Goal: Task Accomplishment & Management: Use online tool/utility

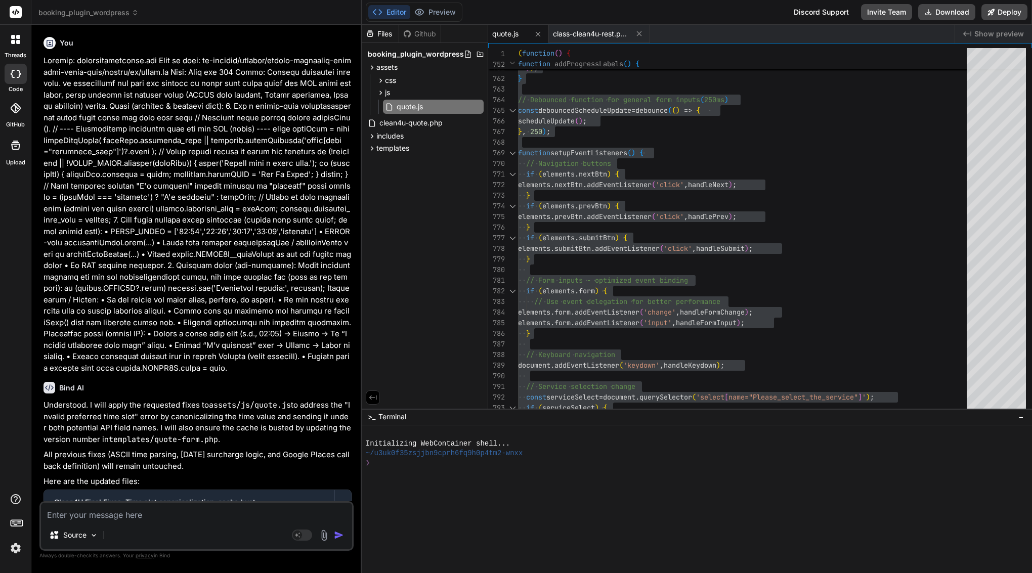
scroll to position [64, 0]
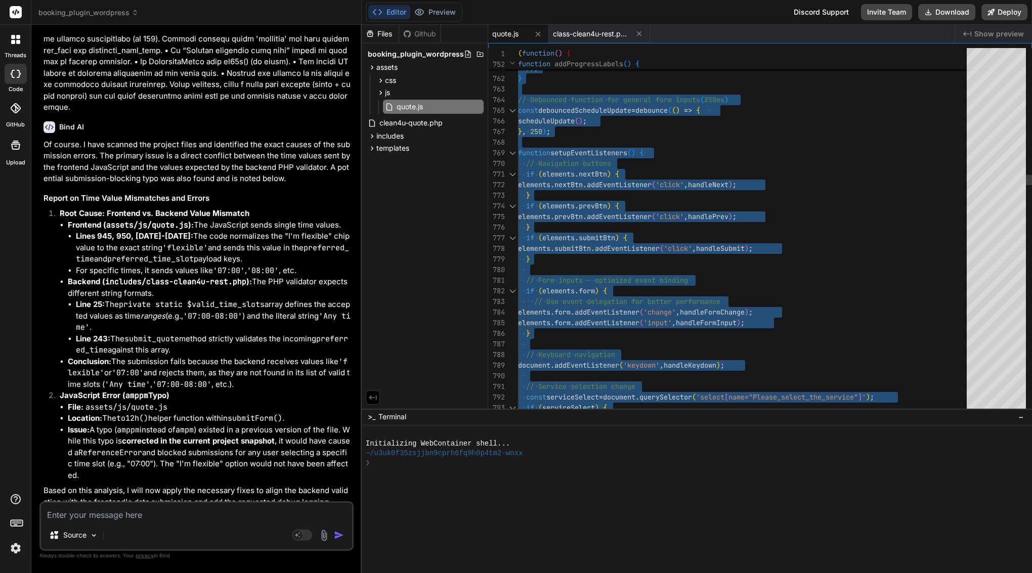
click at [550, 159] on span "// Navigation buttons" at bounding box center [568, 163] width 85 height 9
type textarea "const debouncedScheduleUpdate = debounce(() => { scheduleUpdate(); }, 250); fun…"
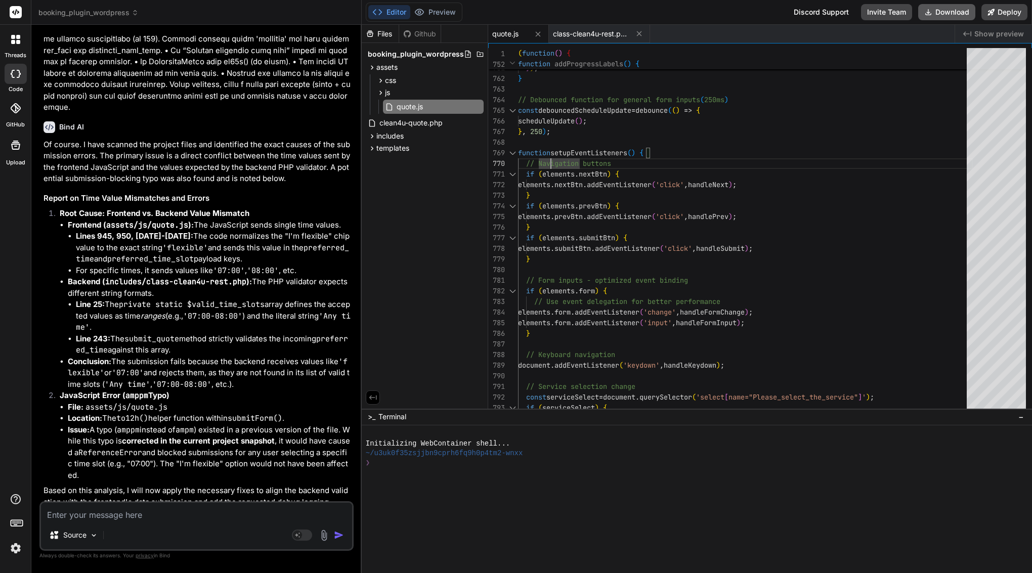
click at [948, 9] on button "Download" at bounding box center [946, 12] width 57 height 16
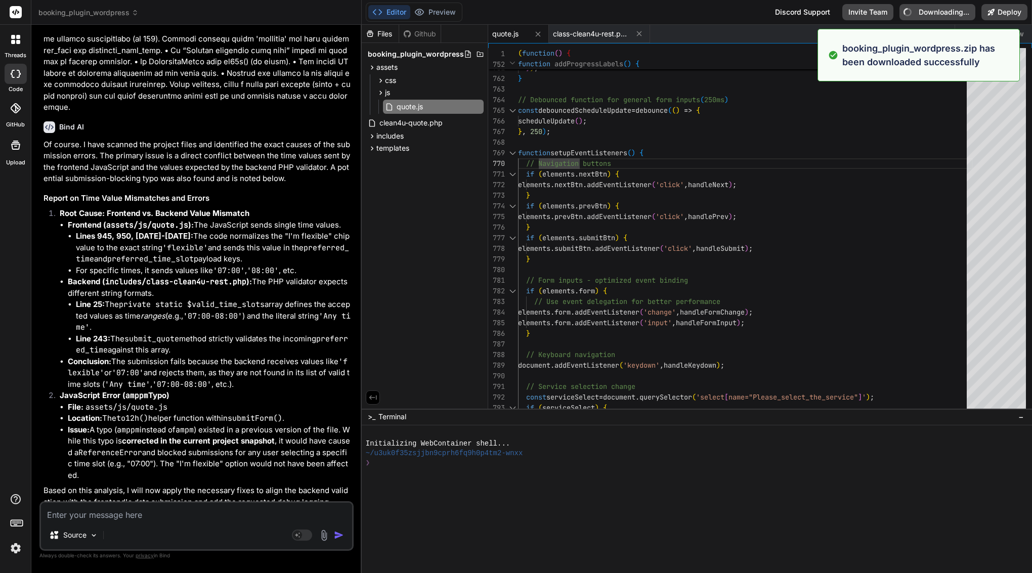
type textarea "x"
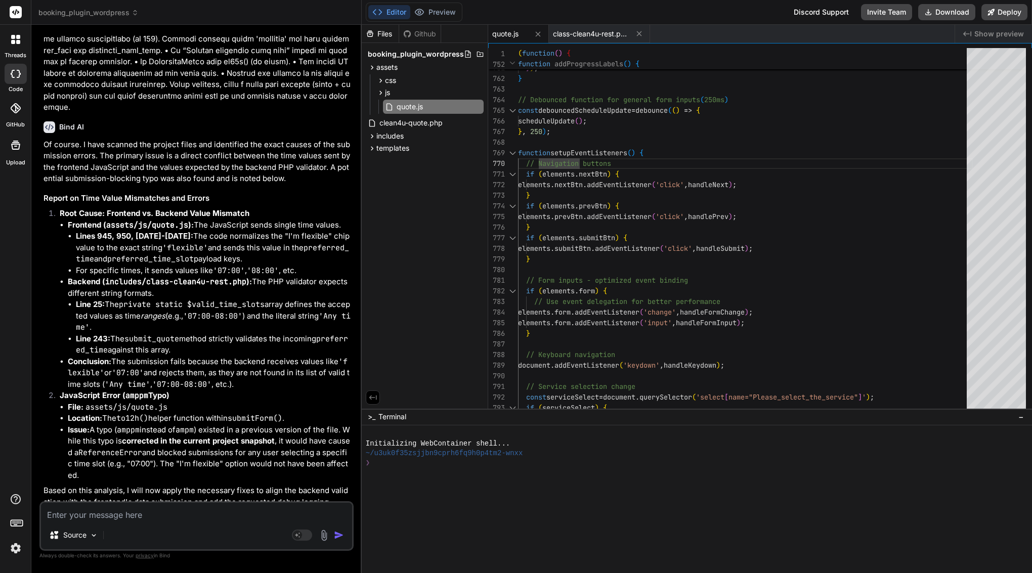
click at [150, 516] on textarea at bounding box center [196, 512] width 311 height 18
paste textarea "Here’s a ready-to-paste prompt for Bind. It tells it exactly what to change, wh…"
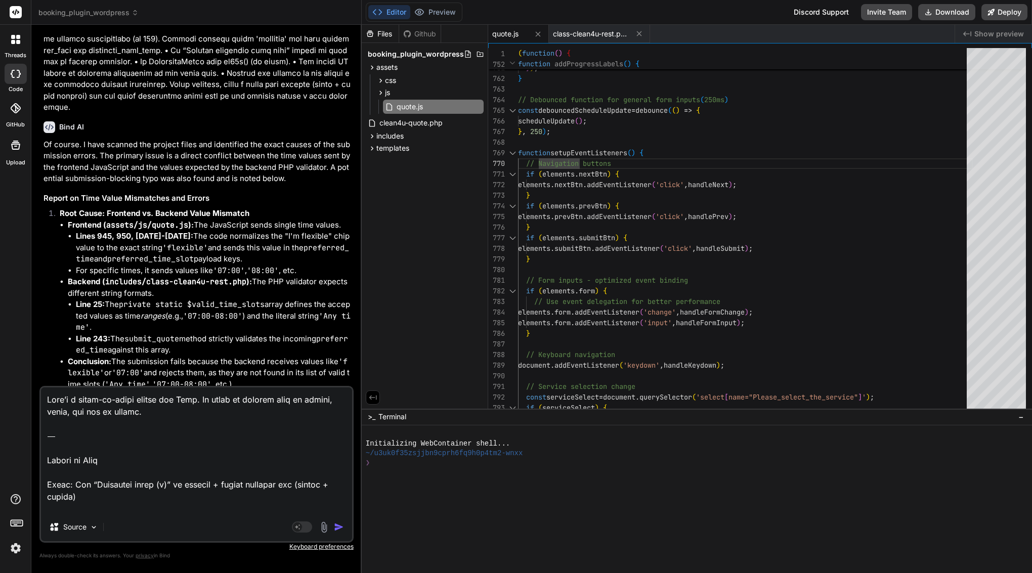
type textarea "Here’s a ready-to-paste prompt for Bind. It tells it exactly what to change, wh…"
type textarea "x"
drag, startPoint x: 48, startPoint y: 483, endPoint x: 42, endPoint y: 370, distance: 112.5
type textarea "Title: Add “Estimated range (i)” to summary + polish progress bar (labels + sty…"
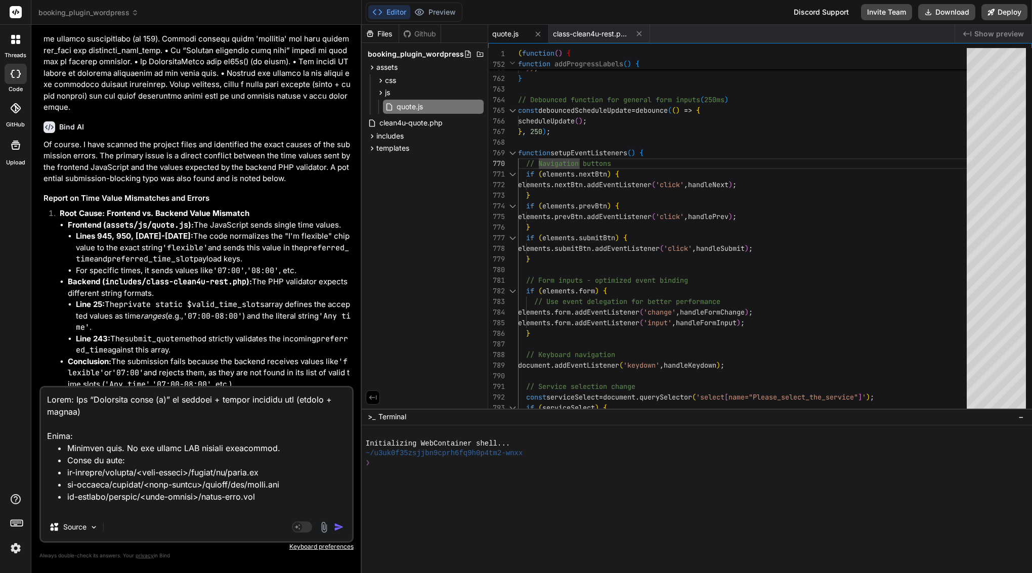
type textarea "x"
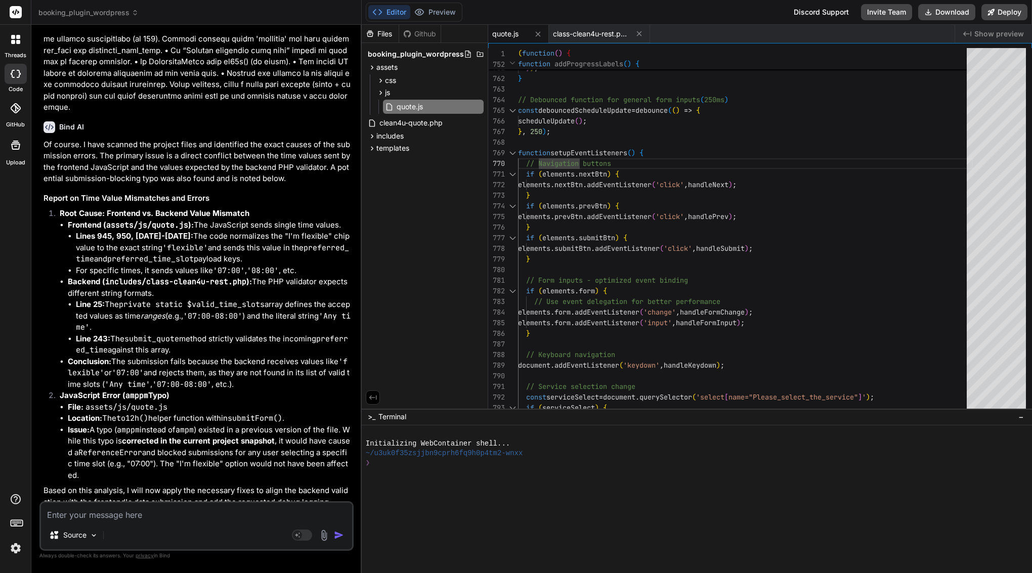
scroll to position [5509, 0]
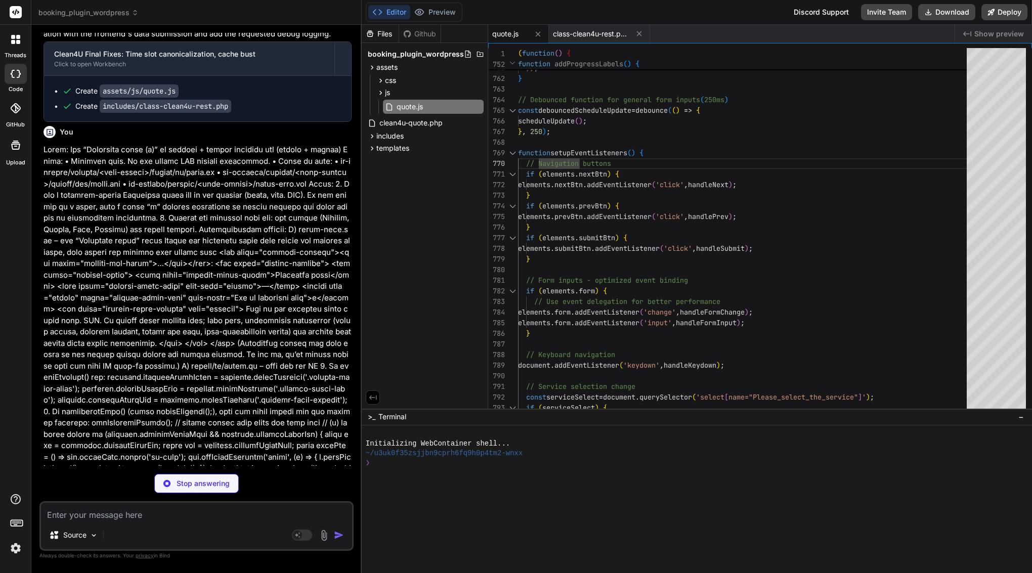
type textarea "x"
type textarea "// Watch for changes in summary totals const observer = new MutationObserver(up…"
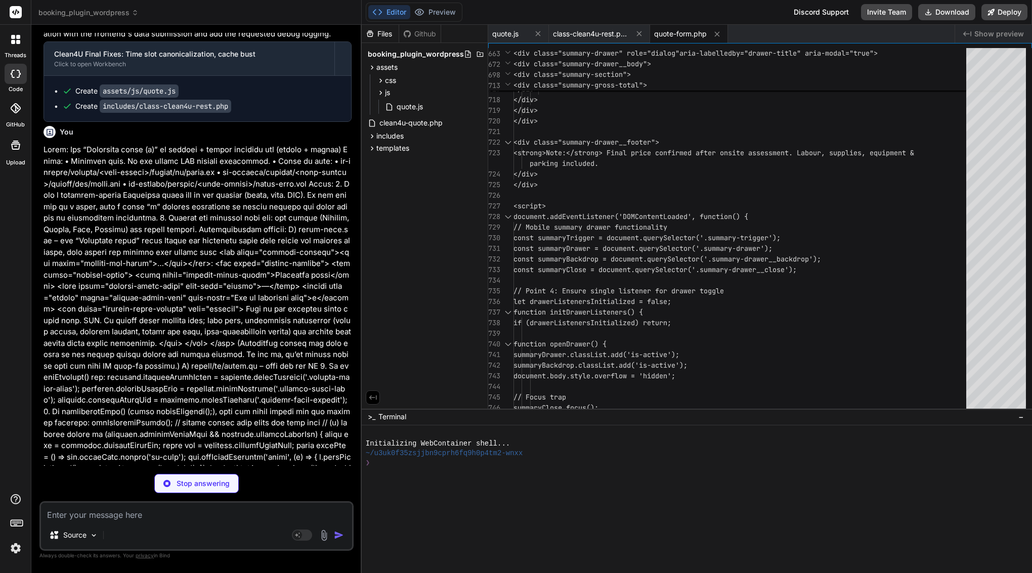
type textarea "x"
type textarea "elements.mobileSummaryRangeTip.classList.remove('is-open'); } } } // ... rest o…"
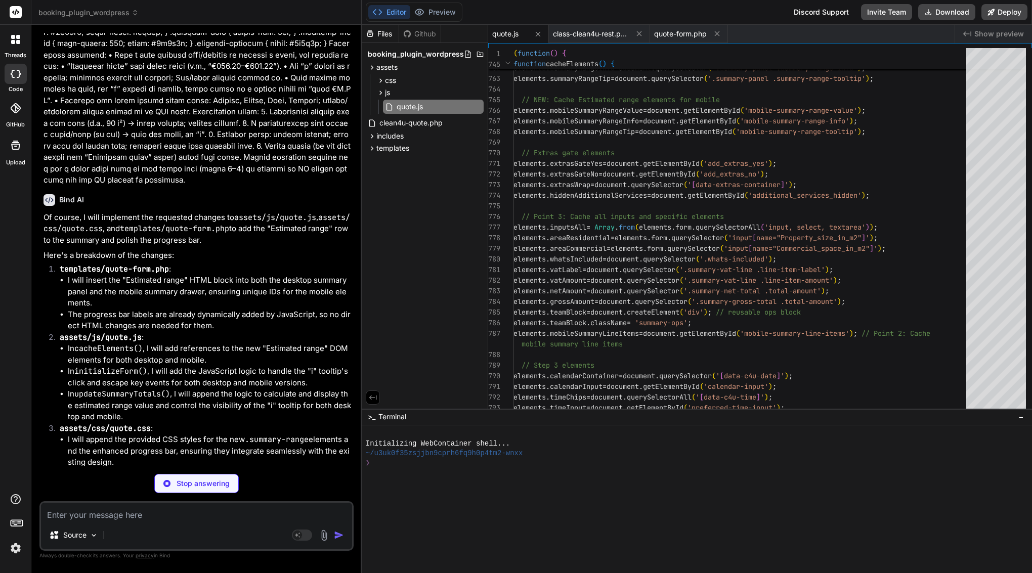
scroll to position [6411, 0]
type textarea "x"
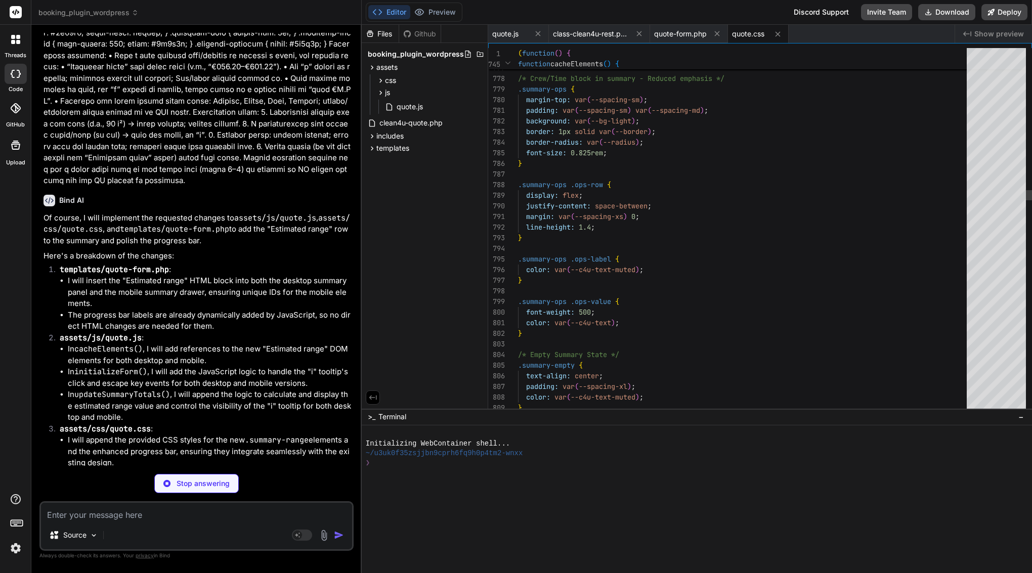
type textarea "x"
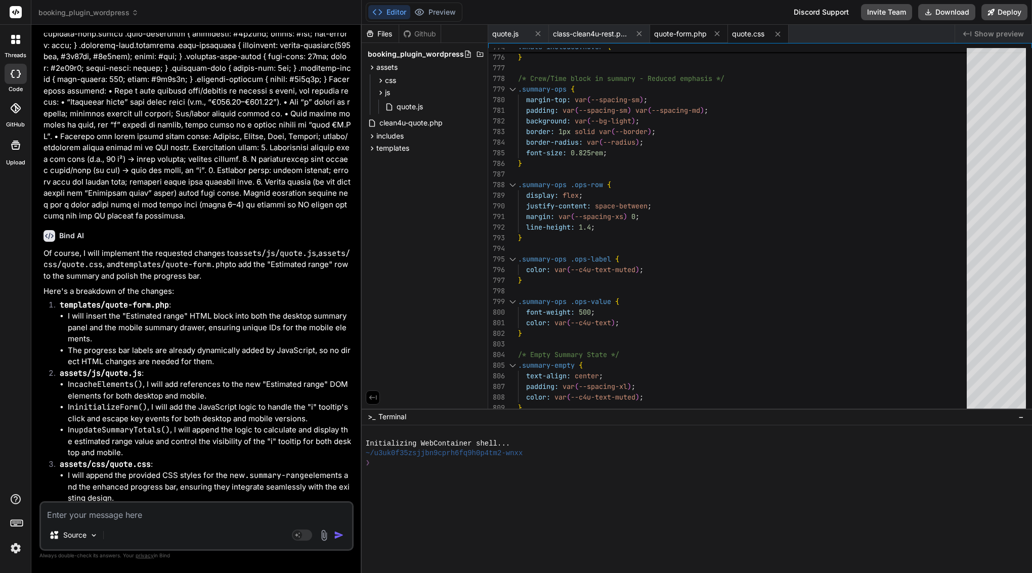
click at [679, 36] on span "quote-form.php" at bounding box center [680, 34] width 53 height 10
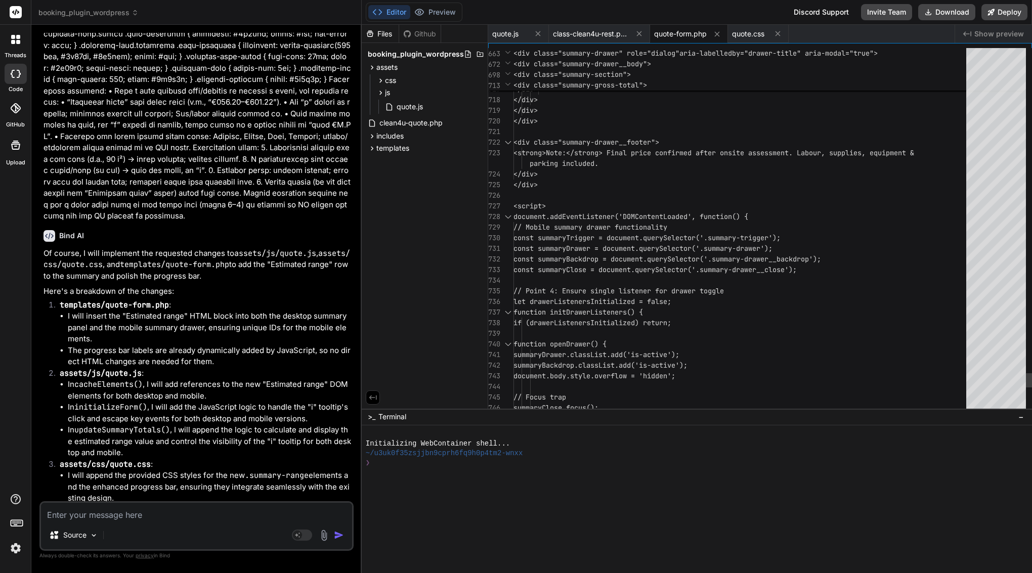
click at [599, 209] on div "<script>" at bounding box center [743, 206] width 459 height 11
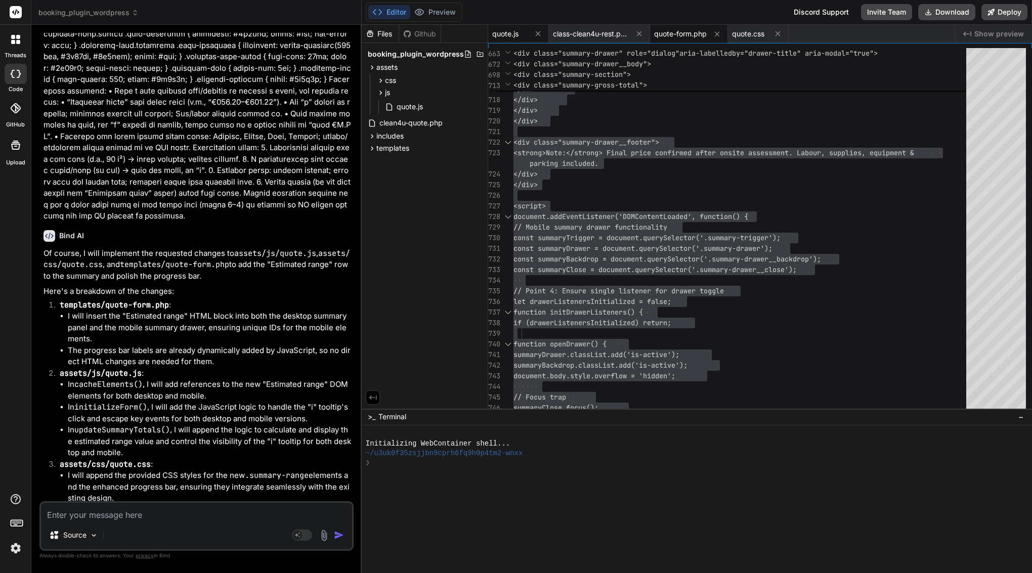
click at [512, 34] on span "quote.js" at bounding box center [505, 34] width 26 height 10
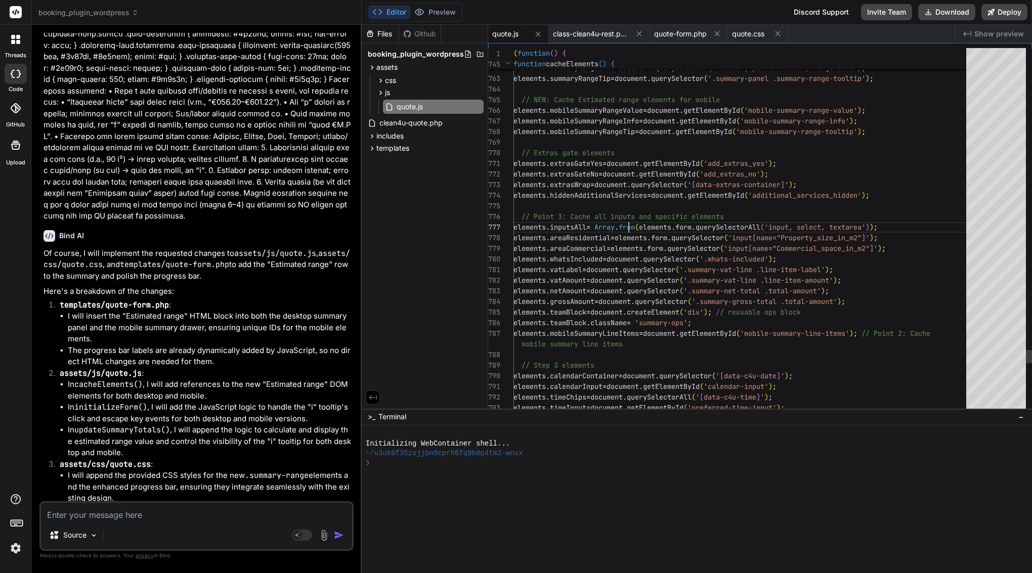
click at [629, 219] on span "// Point 3: Cache all inputs and specific elements" at bounding box center [623, 216] width 202 height 9
type textarea "(function() { 'use strict'; // --- Google Places Autocomplete Global Callback -…"
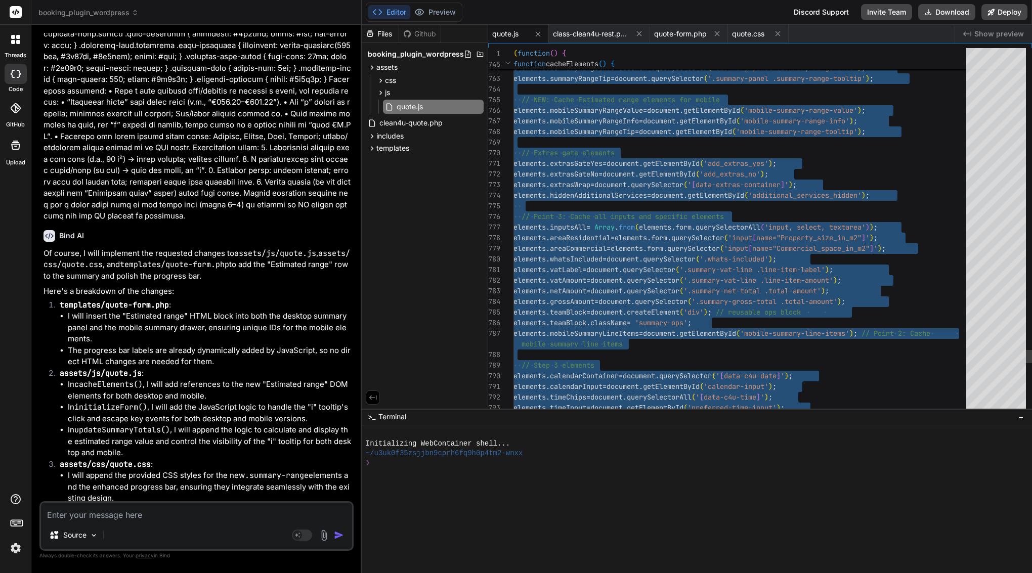
click at [629, 219] on span "// Point 3: Cache all inputs and specific elements" at bounding box center [623, 216] width 202 height 9
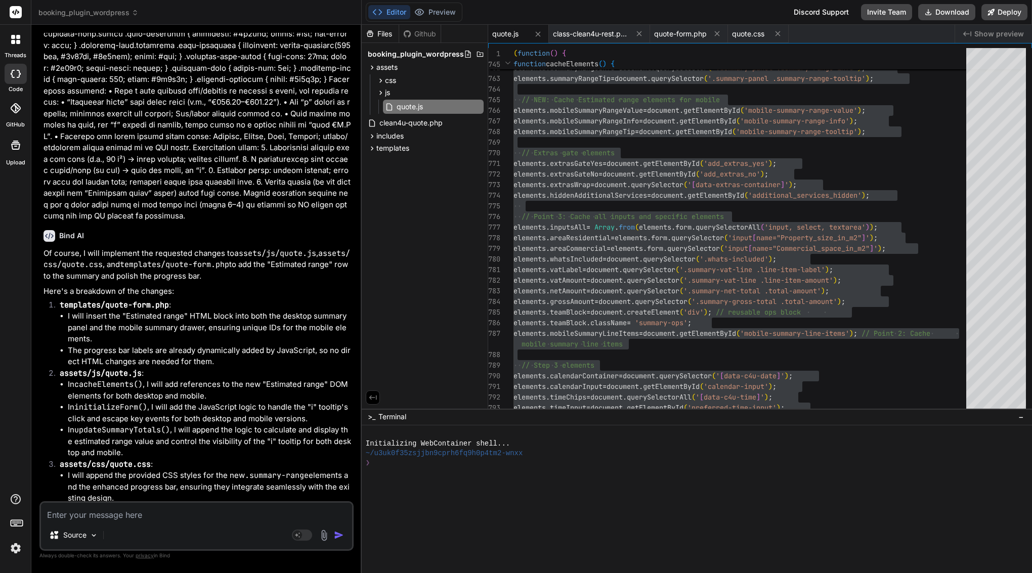
drag, startPoint x: 186, startPoint y: 473, endPoint x: 104, endPoint y: 470, distance: 82.0
click at [109, 514] on textarea at bounding box center [196, 512] width 311 height 18
type textarea "f"
type textarea "x"
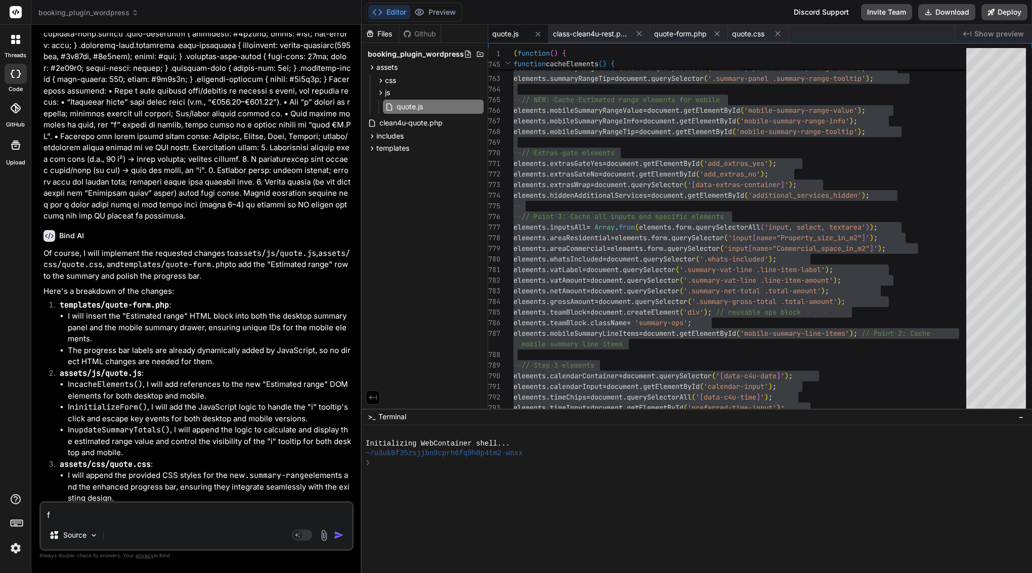
type textarea "fi"
type textarea "x"
type textarea "fil"
type textarea "x"
type textarea "file"
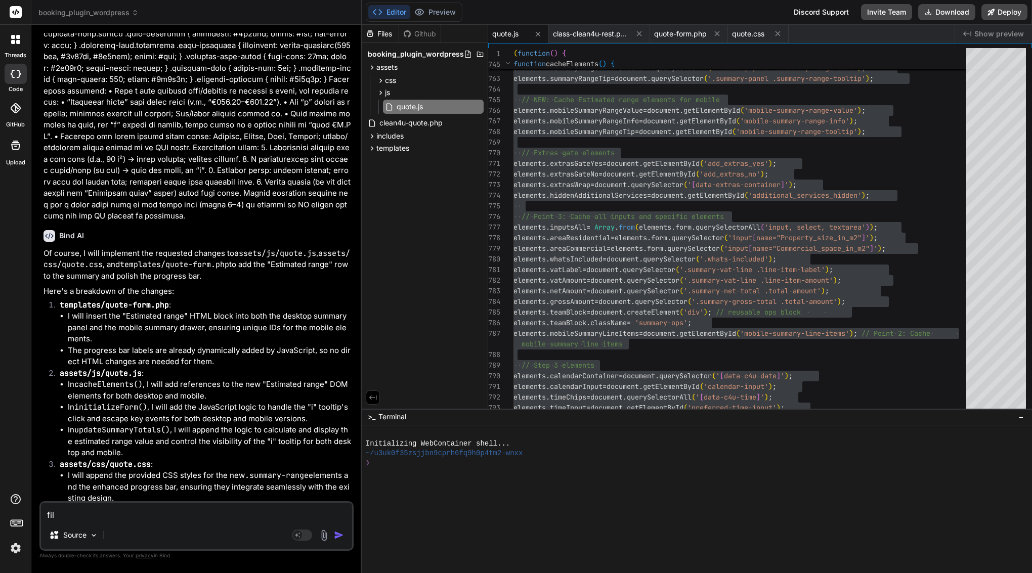
type textarea "x"
type textarea "file"
type textarea "x"
type textarea "file i"
type textarea "x"
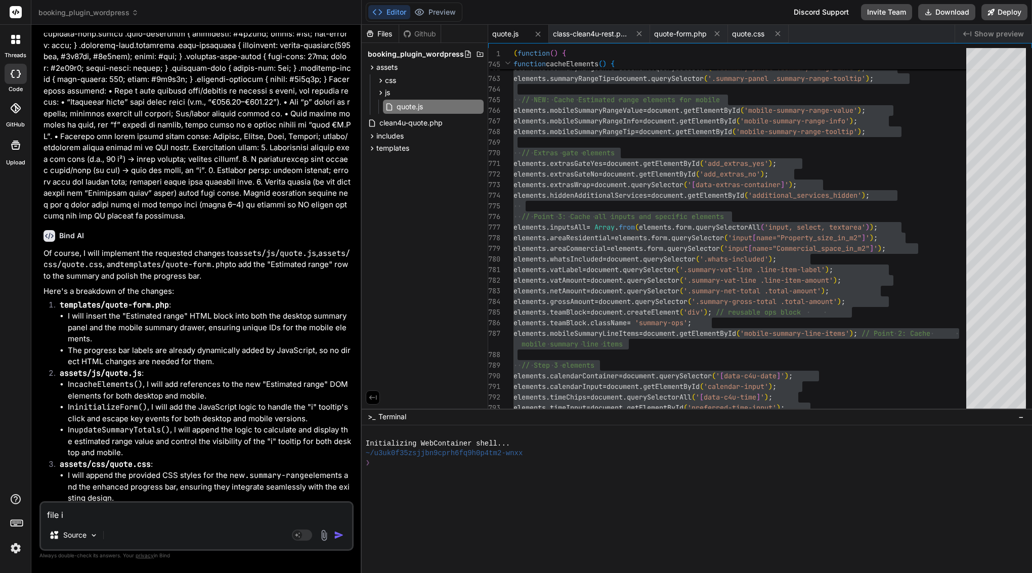
type textarea "file is"
type textarea "x"
type textarea "file is"
type textarea "x"
type textarea "file is t"
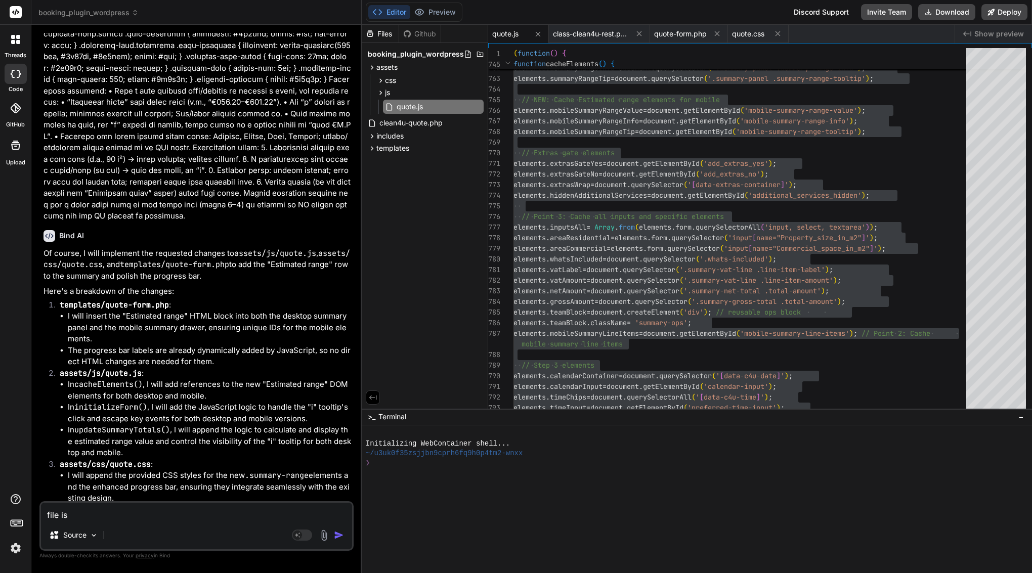
type textarea "x"
type textarea "file is tr"
type textarea "x"
type textarea "file is tru"
type textarea "x"
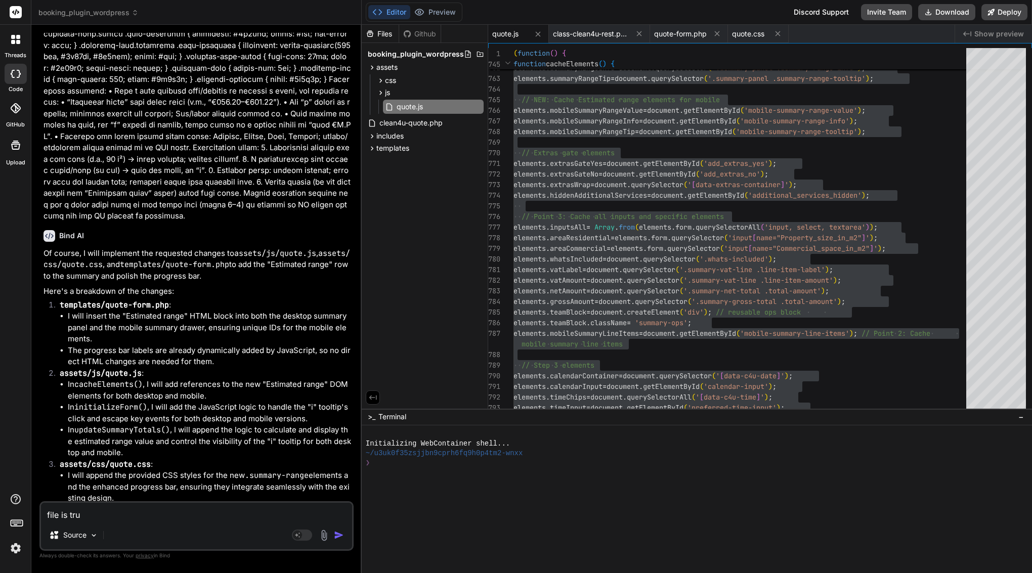
type textarea "file is trun"
type textarea "x"
type textarea "file is trunc"
type textarea "x"
type textarea "file is trunca"
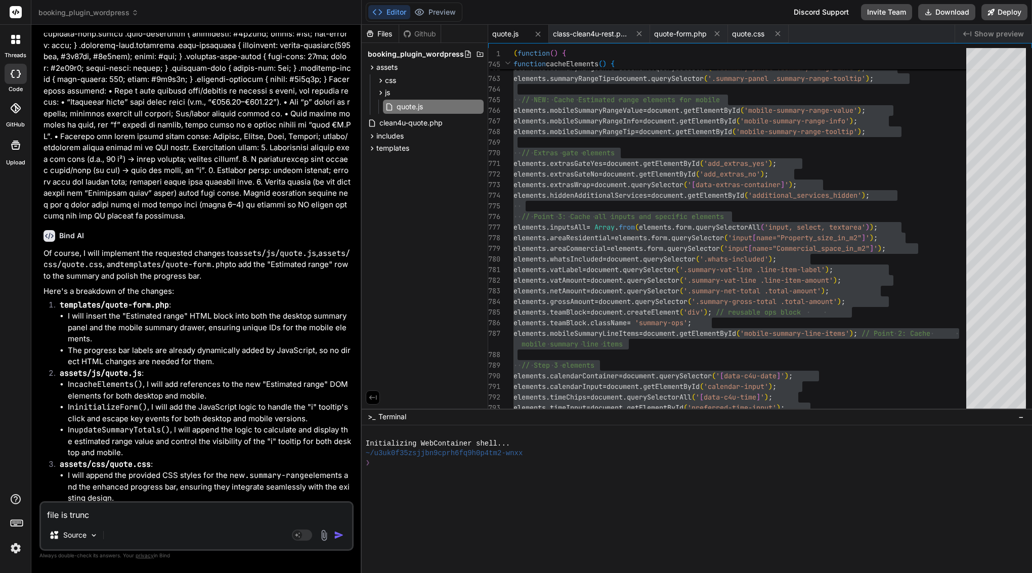
type textarea "x"
type textarea "file is truncat"
type textarea "x"
type textarea "file is truncate"
type textarea "x"
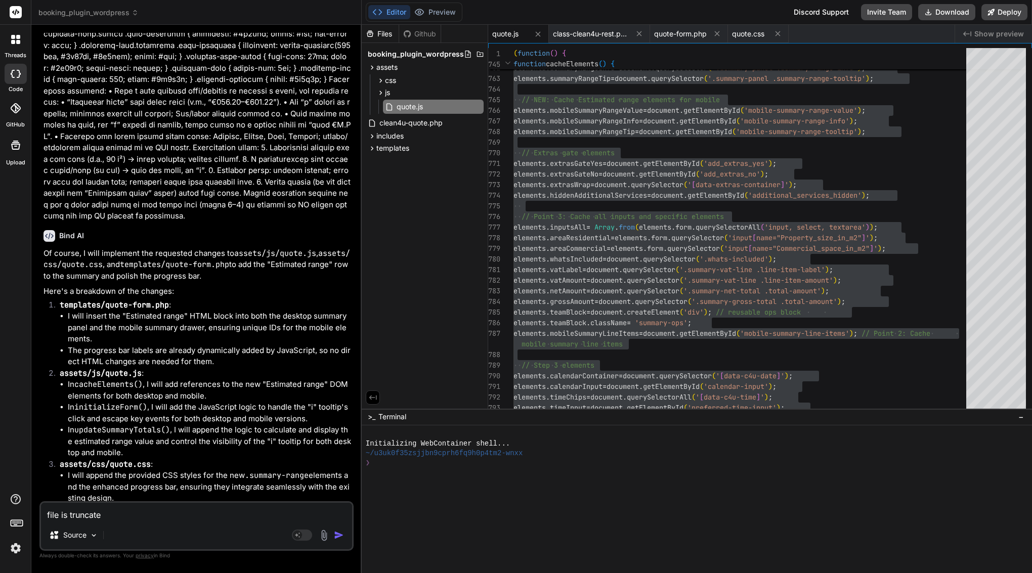
type textarea "file is truncated"
type textarea "x"
type textarea "file is truncated"
type textarea "x"
paste textarea "(function() { 'use strict'; // --- Google Places Autocomplete Global Callback -…"
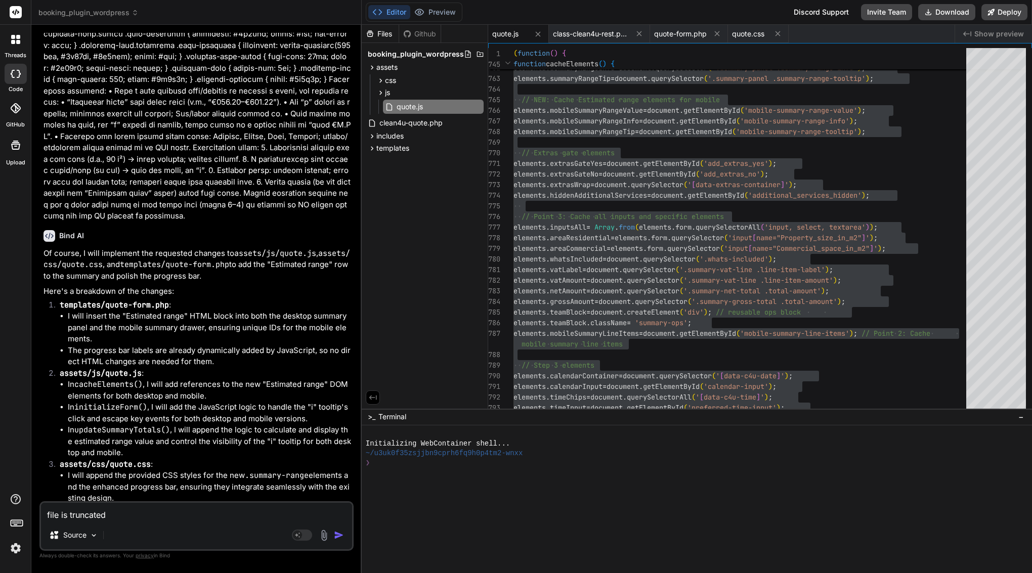
type textarea "file is truncated (function() { 'use strict'; // --- Google Places Autocomplete…"
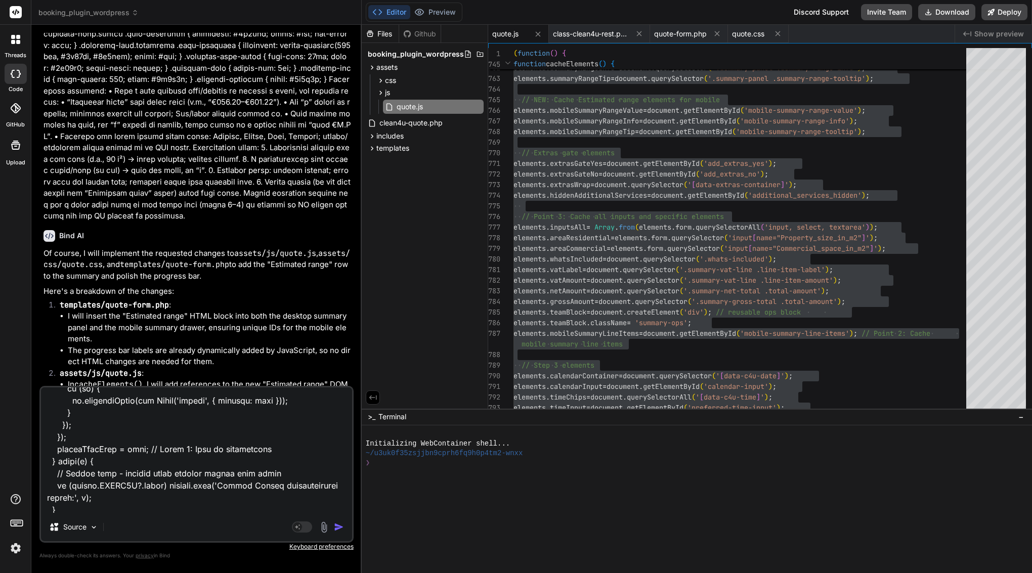
drag, startPoint x: 57, startPoint y: 506, endPoint x: 16, endPoint y: 278, distance: 231.7
click at [16, 278] on div "threads code GitHub Upload booking_plugin_wordpress Created with Pixso. Bind AI…" at bounding box center [516, 286] width 1032 height 573
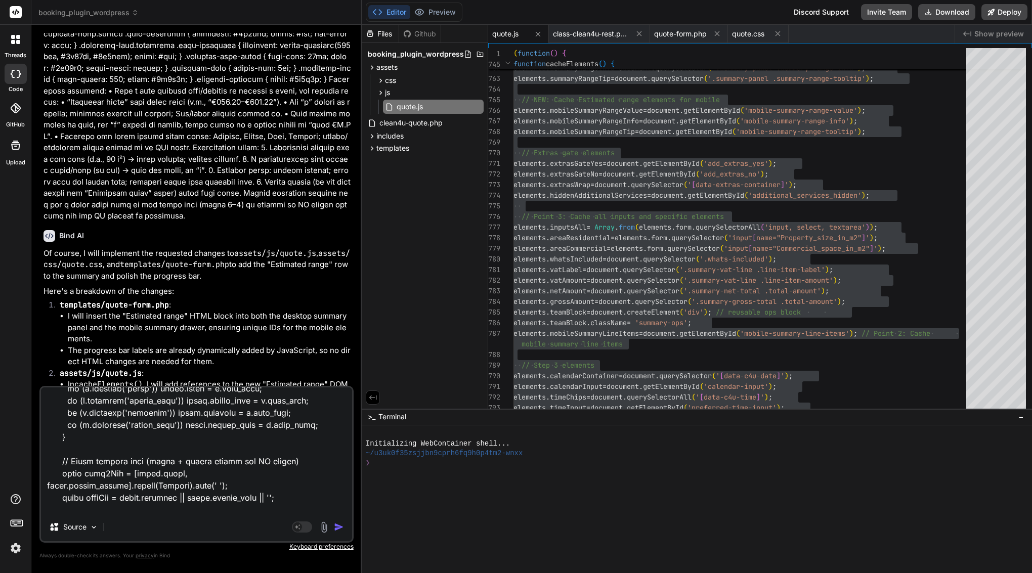
click at [191, 437] on textarea at bounding box center [196, 450] width 311 height 125
click at [211, 439] on textarea at bounding box center [196, 450] width 311 height 125
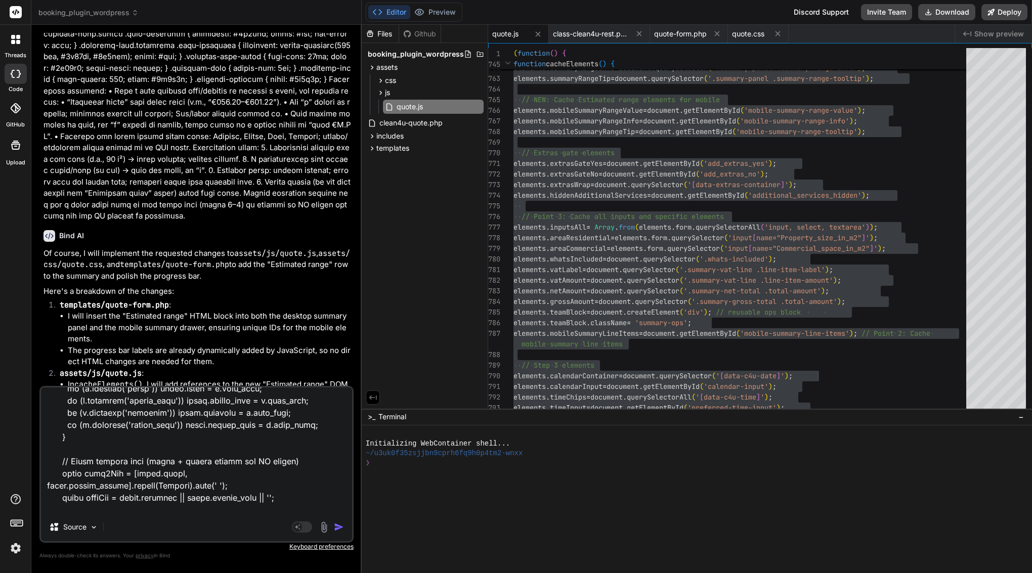
type textarea "x"
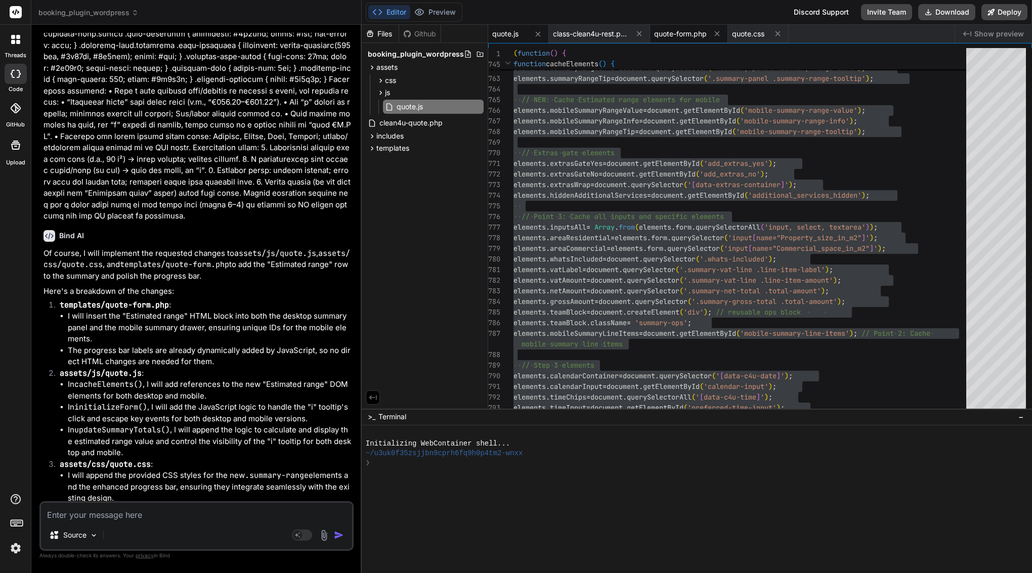
scroll to position [0, 0]
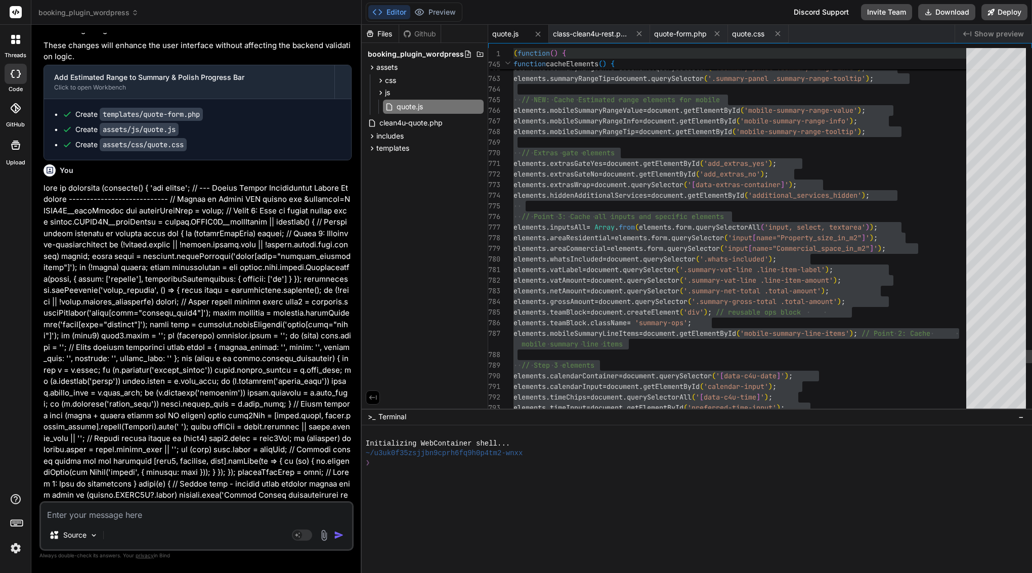
type textarea "x"
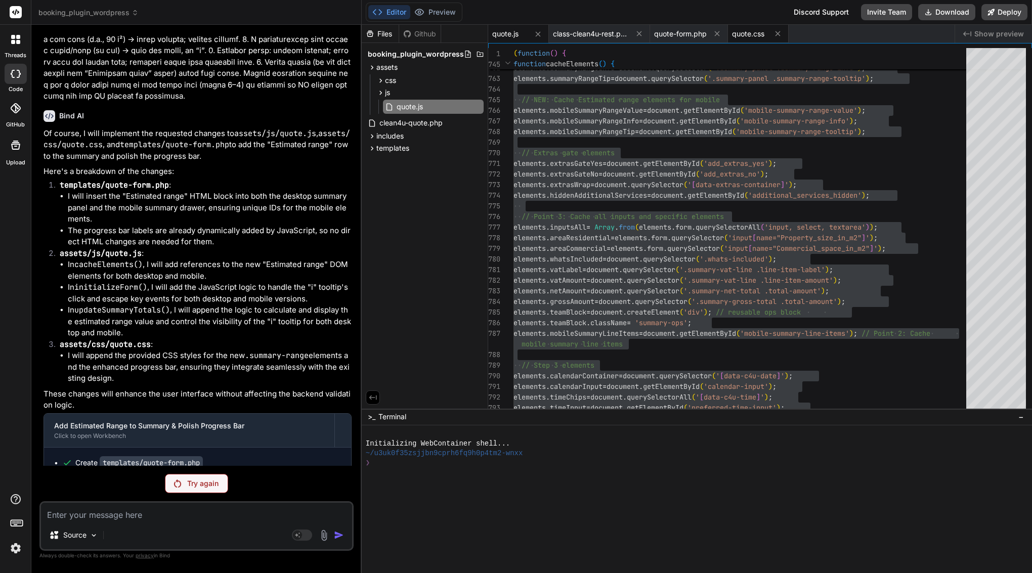
scroll to position [6444, 0]
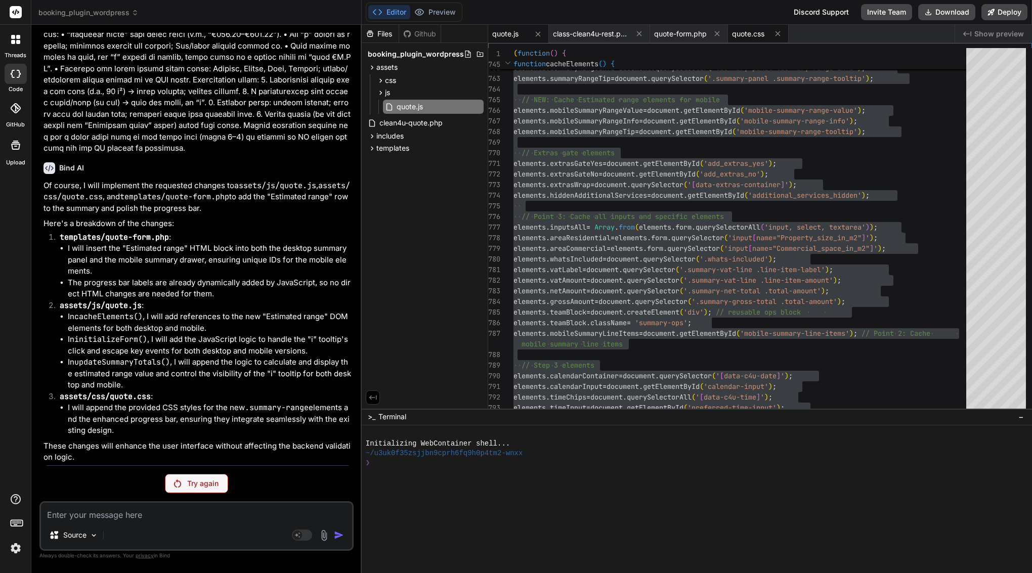
click at [757, 33] on span "quote.css" at bounding box center [748, 34] width 32 height 10
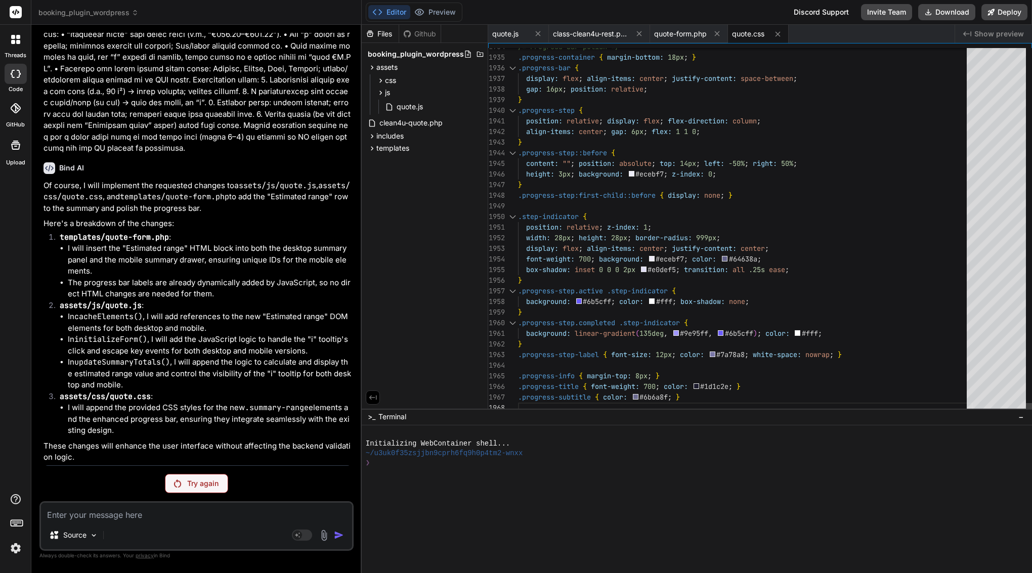
scroll to position [0, 0]
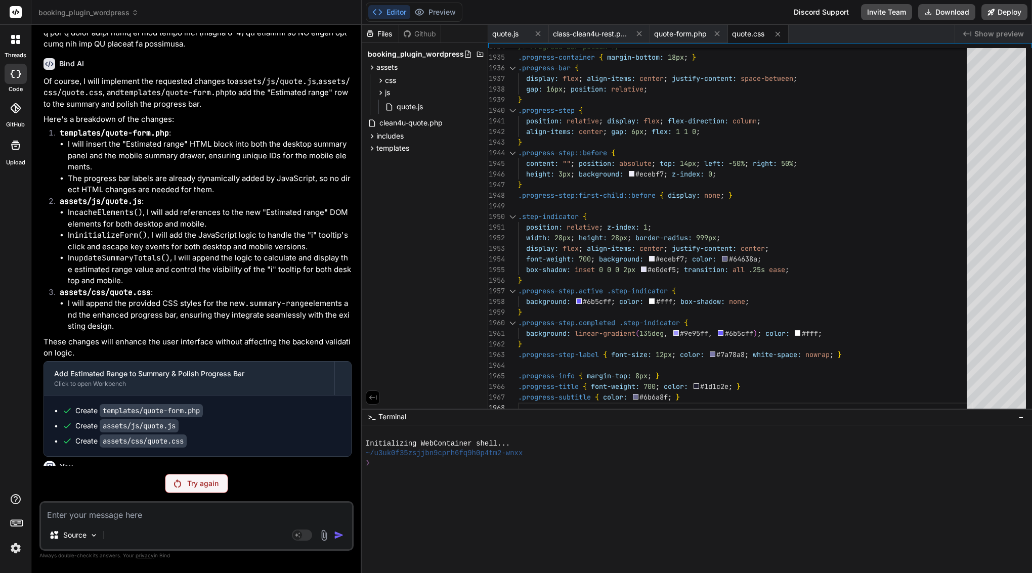
click at [206, 482] on p "Try again" at bounding box center [202, 484] width 31 height 10
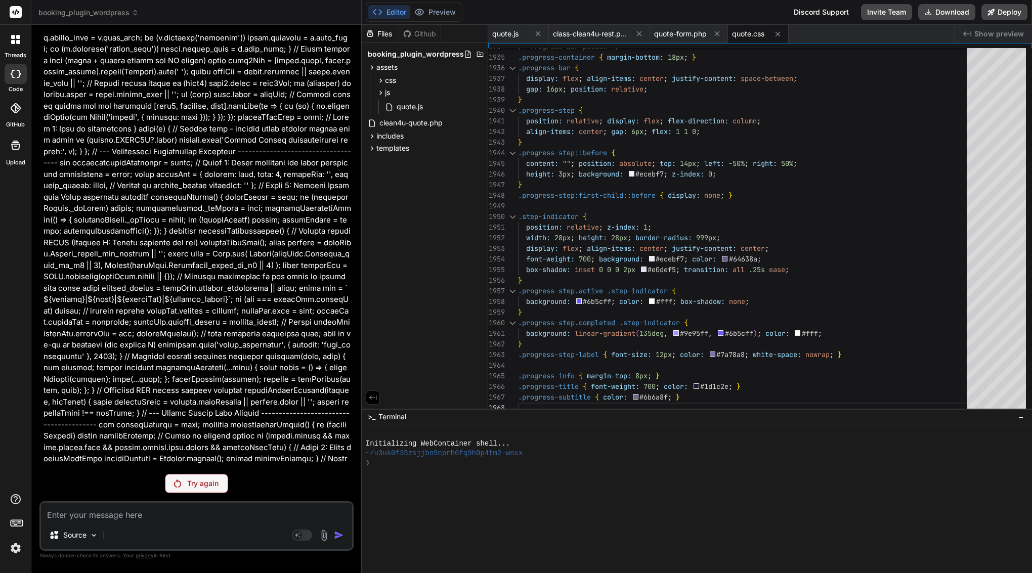
scroll to position [6444, 0]
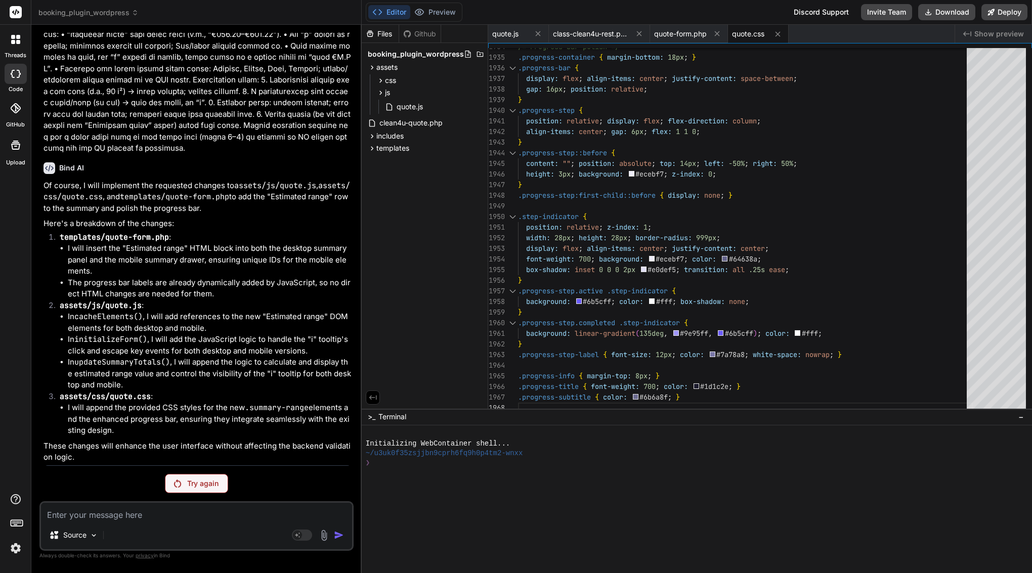
click at [196, 483] on p "Try again" at bounding box center [202, 484] width 31 height 10
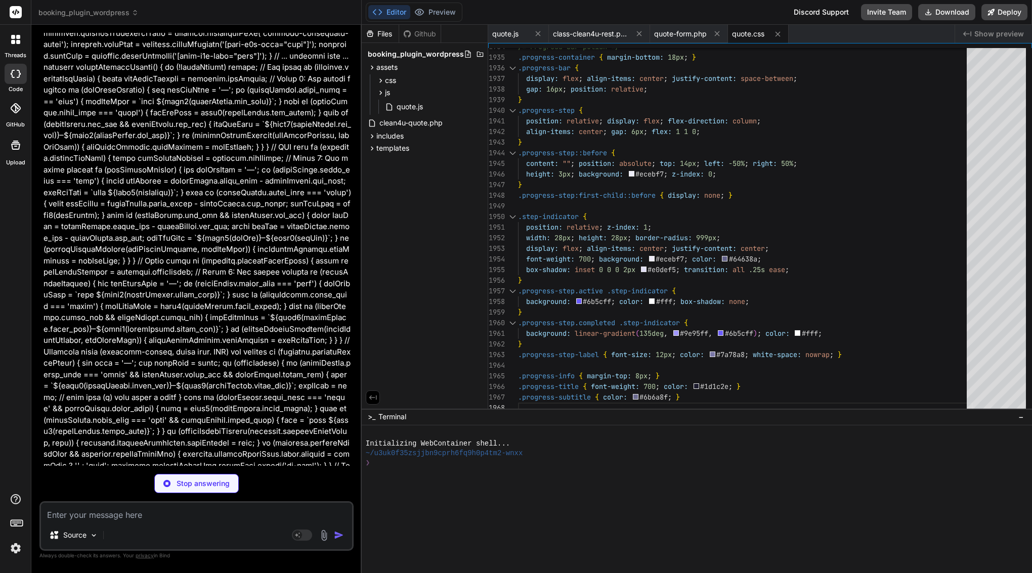
scroll to position [10277, 0]
type textarea "x"
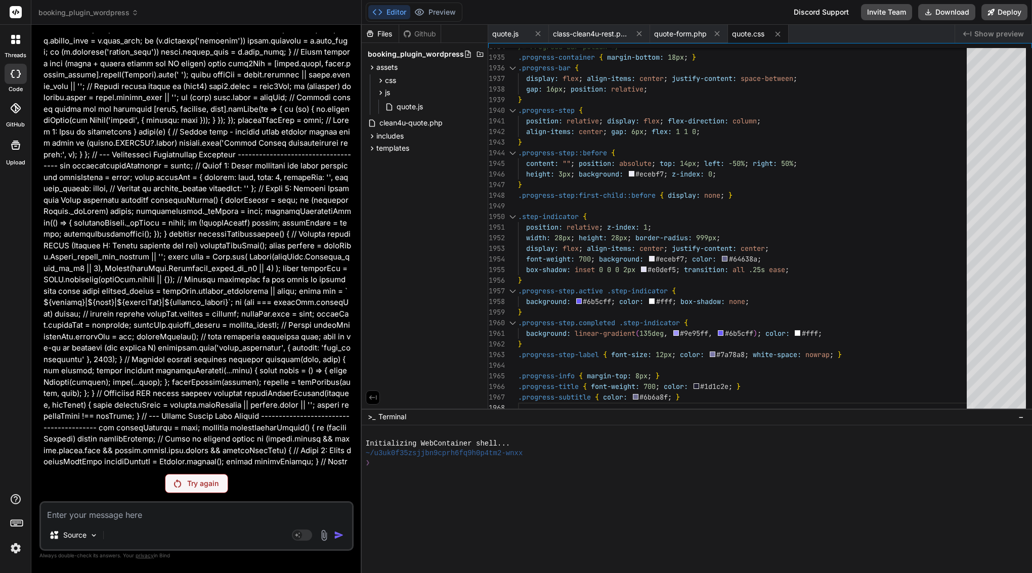
scroll to position [6444, 0]
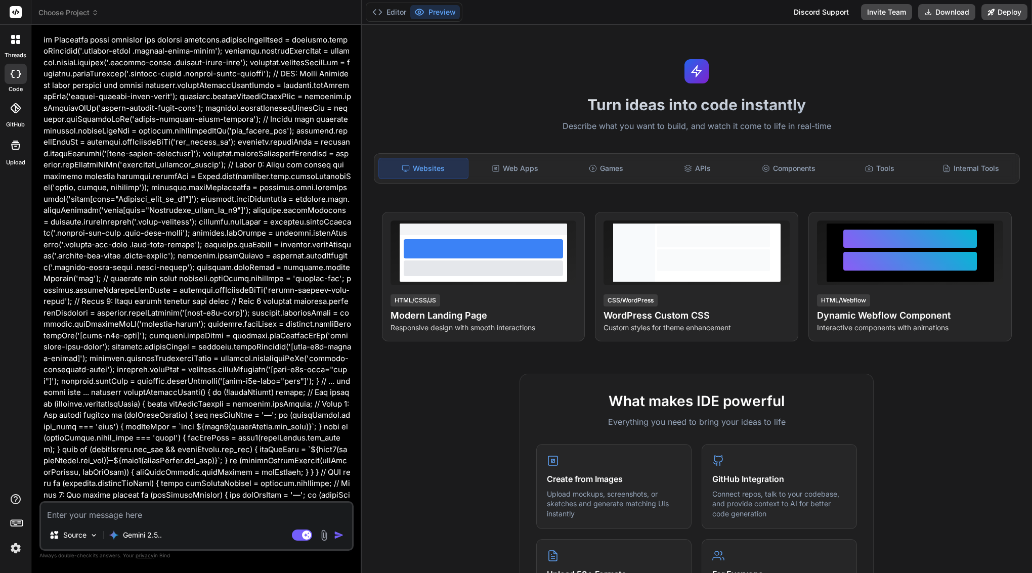
scroll to position [7027, 0]
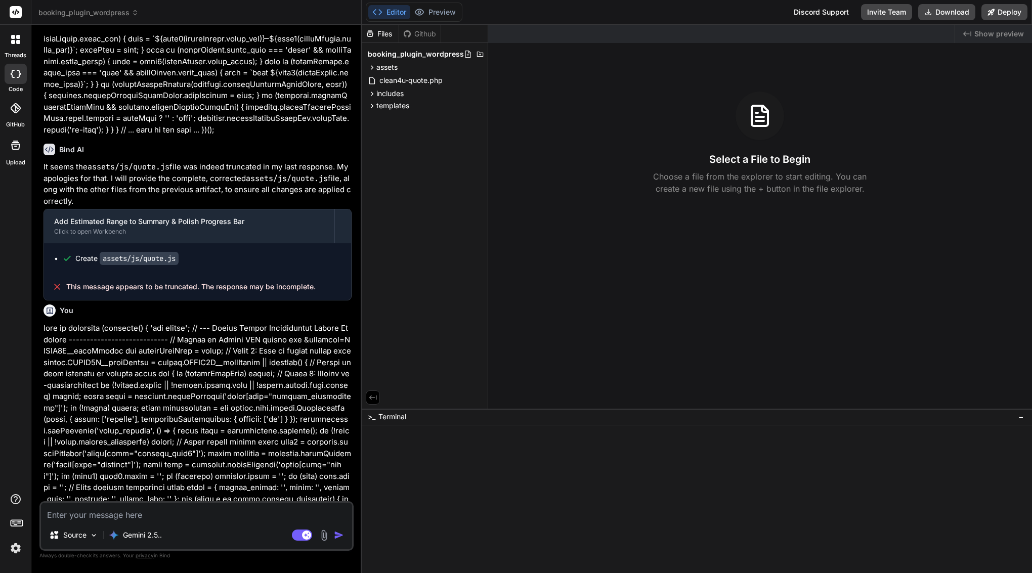
type textarea "x"
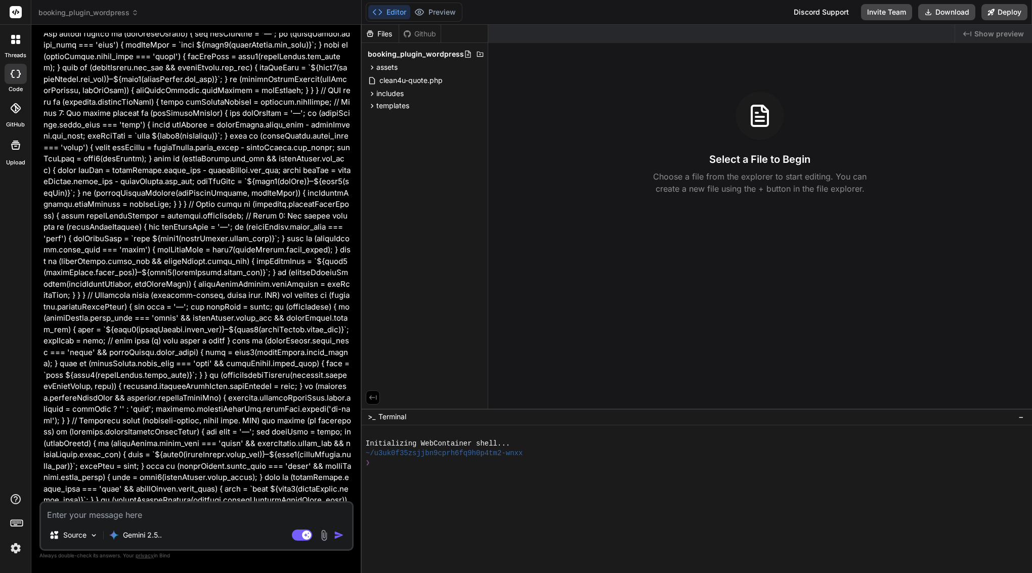
scroll to position [10656, 0]
copy div "Create assets/js/quote.js"
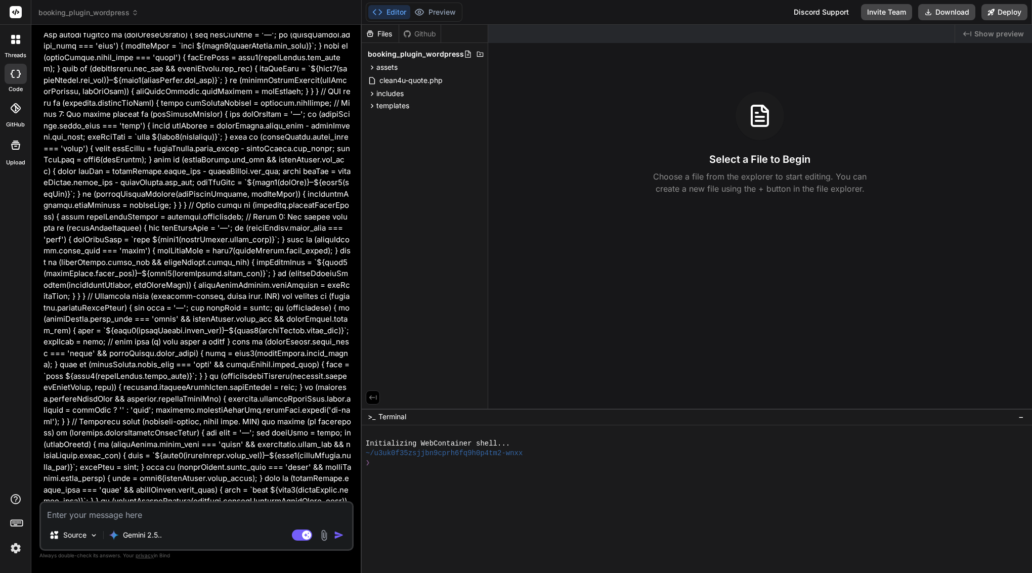
click at [138, 515] on textarea at bounding box center [196, 512] width 311 height 18
paste textarea "Create assets/js/quote.js"
type textarea "Create assets/js/quote.js"
type textarea "x"
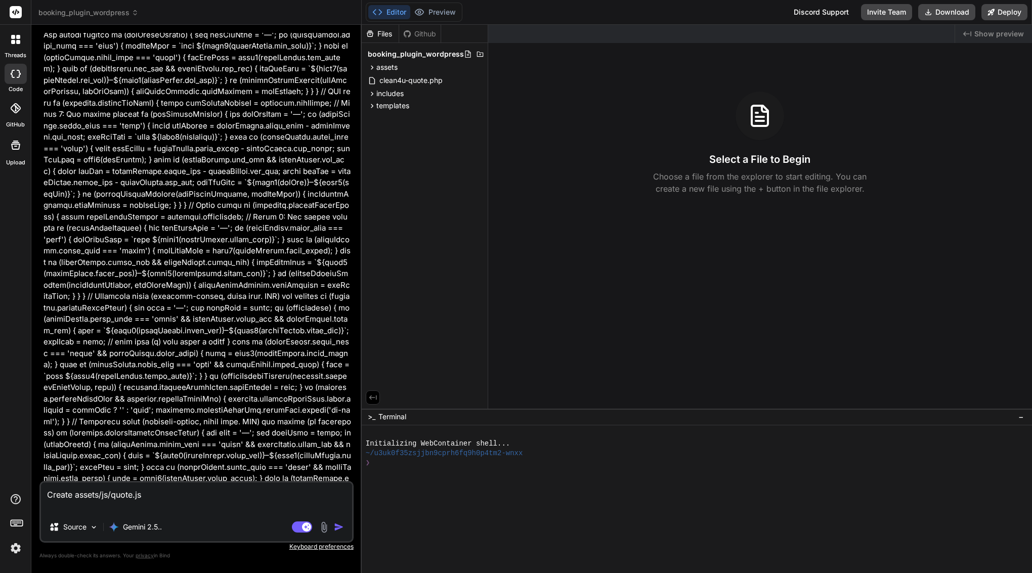
drag, startPoint x: 70, startPoint y: 495, endPoint x: 42, endPoint y: 495, distance: 27.3
click at [42, 495] on textarea "Create assets/js/quote.js" at bounding box center [196, 498] width 311 height 30
drag, startPoint x: 68, startPoint y: 493, endPoint x: 38, endPoint y: 493, distance: 30.4
click at [38, 493] on div "Bind AI Web Search Created with Pixso. Code Generator You Bind AI Of course. I …" at bounding box center [196, 299] width 330 height 548
type textarea "i assets/js/quote.js"
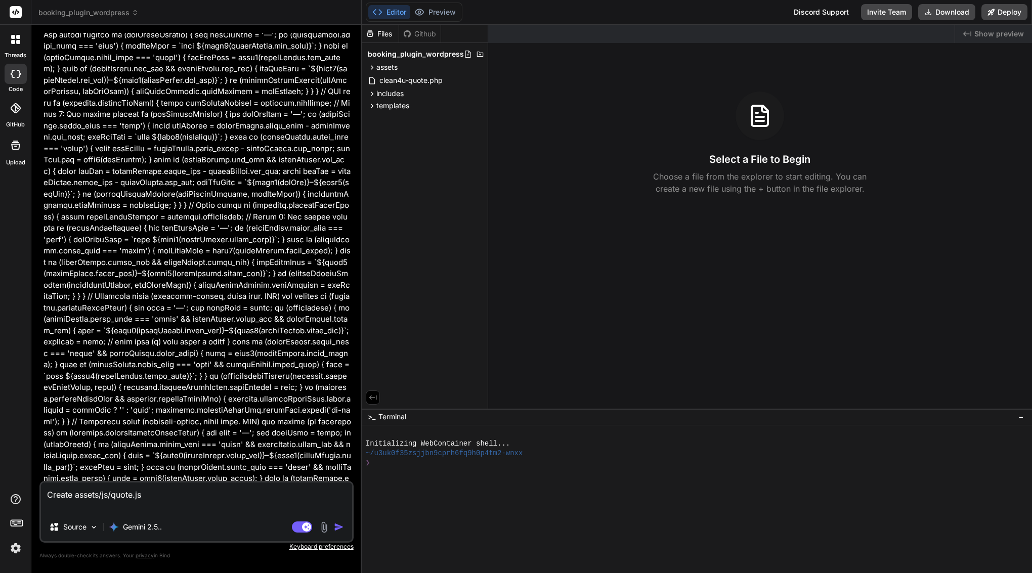
type textarea "x"
type textarea "assets/js/quote.js"
type textarea "x"
type textarea "t assets/js/quote.js"
type textarea "x"
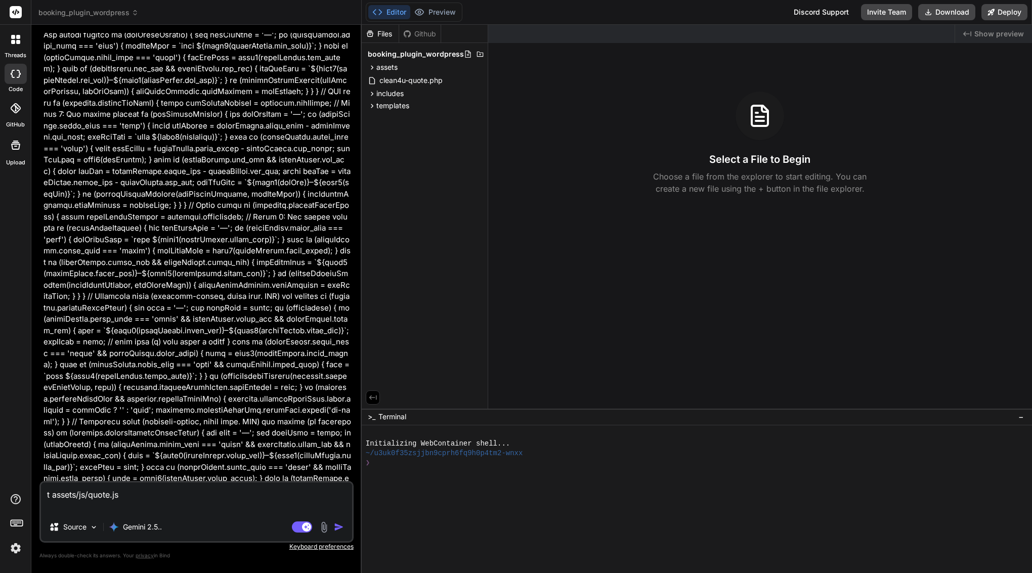
type textarea "th assets/js/quote.js"
type textarea "x"
type textarea "thi assets/js/quote.js"
type textarea "x"
type textarea "this assets/js/quote.js"
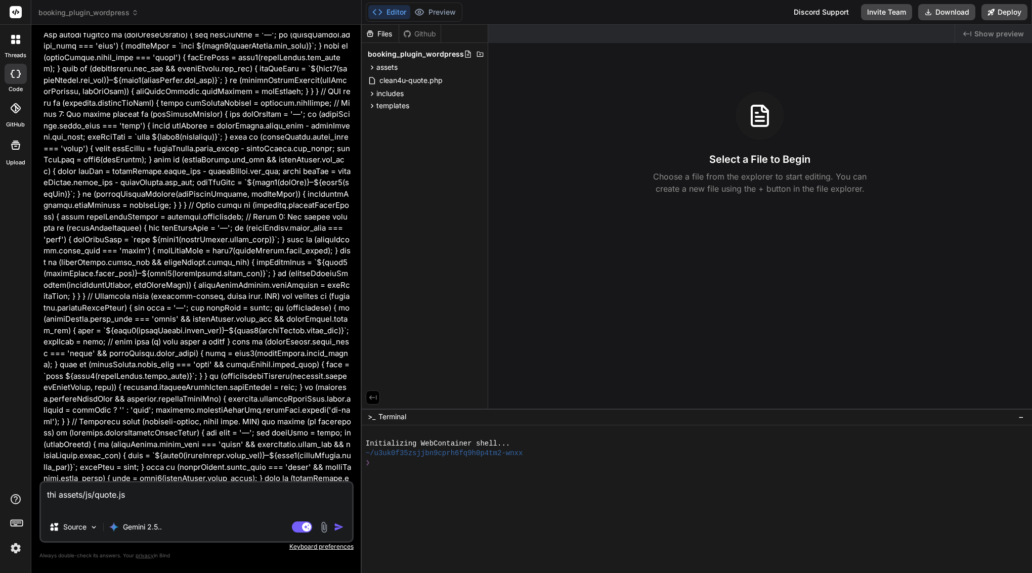
type textarea "x"
type textarea "this assets/js/quote.js"
type textarea "x"
type textarea "this f assets/js/quote.js"
type textarea "x"
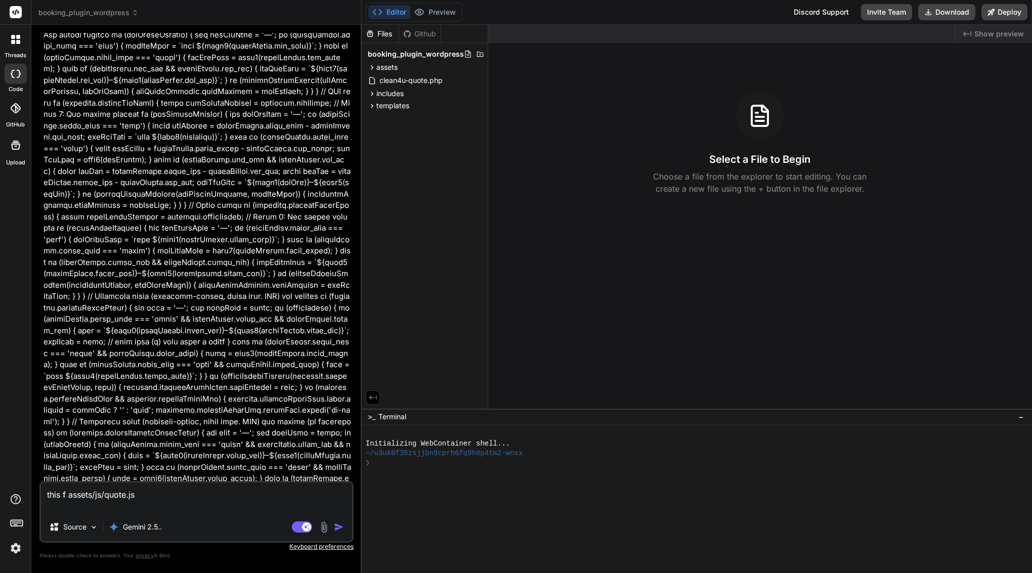
type textarea "this fi assets/js/quote.js"
type textarea "x"
type textarea "this fil assets/js/quote.js"
type textarea "x"
type textarea "this file assets/js/quote.js"
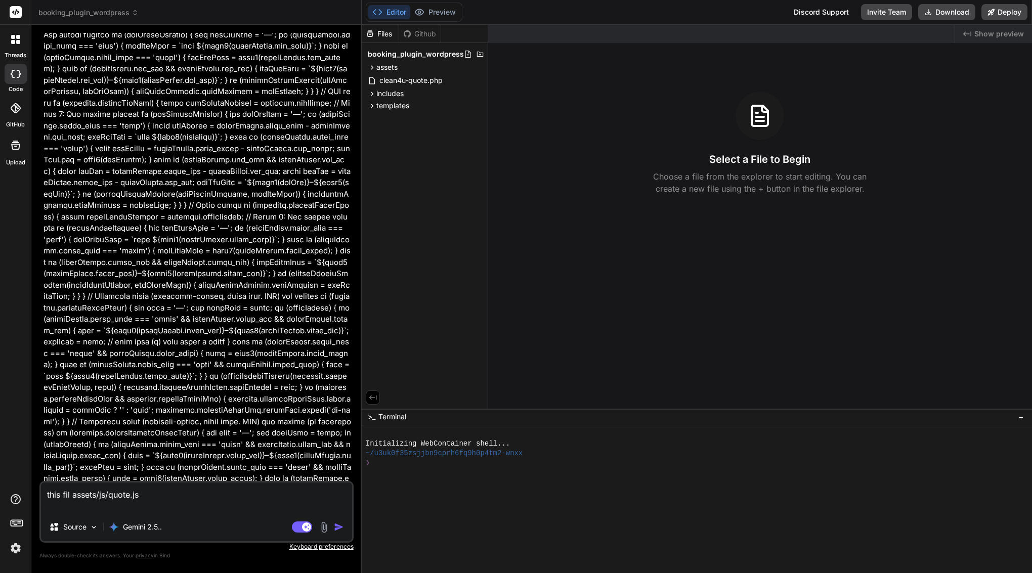
type textarea "x"
type textarea "this file assets/js/quote.js"
type textarea "x"
type textarea "this file i assets/js/quote.js"
type textarea "x"
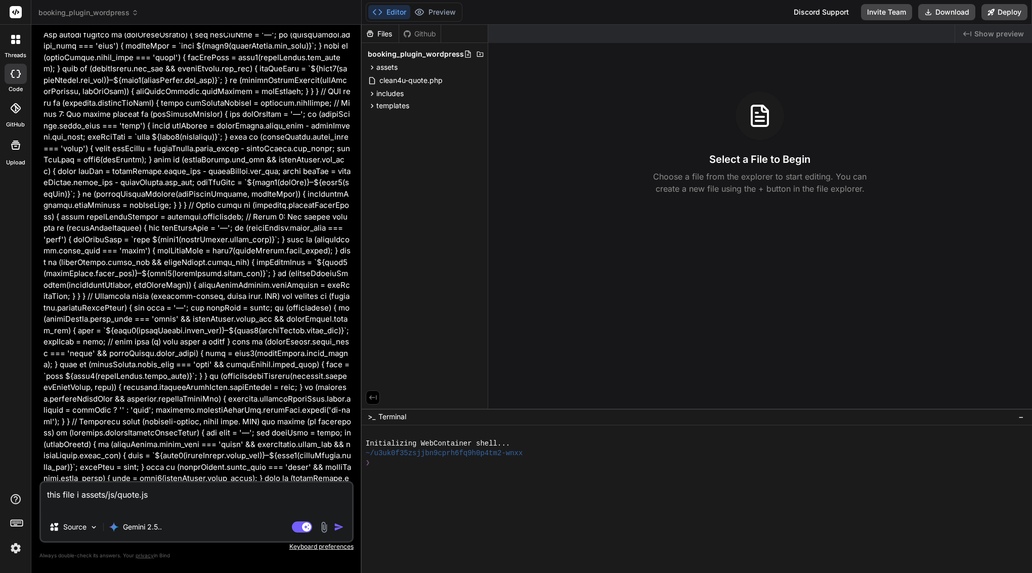
type textarea "this file is assets/js/quote.js"
type textarea "x"
type textarea "this file is assets/js/quote.js"
type textarea "x"
type textarea "this file is t assets/js/quote.js"
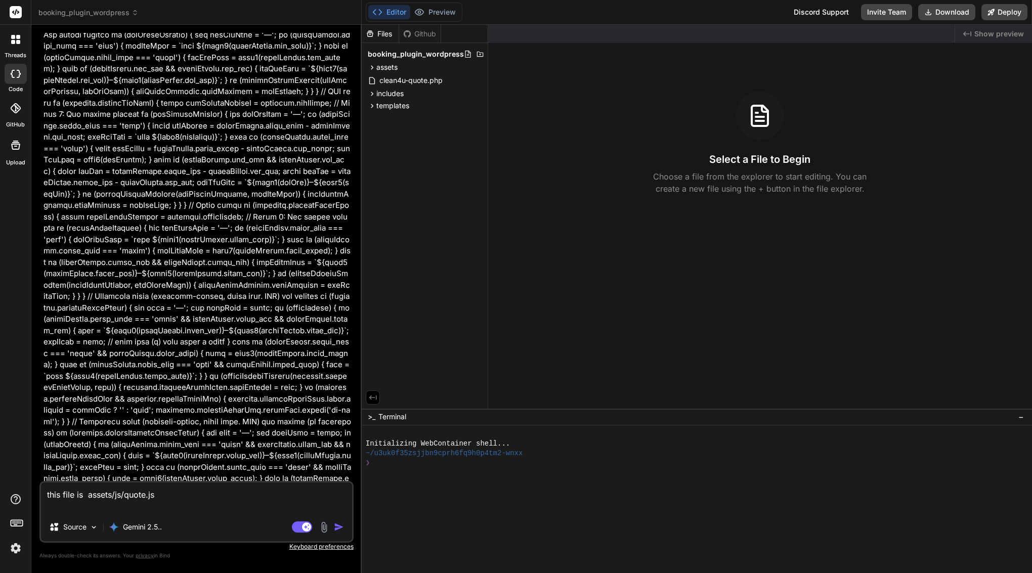
type textarea "x"
type textarea "this file is tr assets/js/quote.js"
type textarea "x"
type textarea "this file is tru assets/js/quote.js"
type textarea "x"
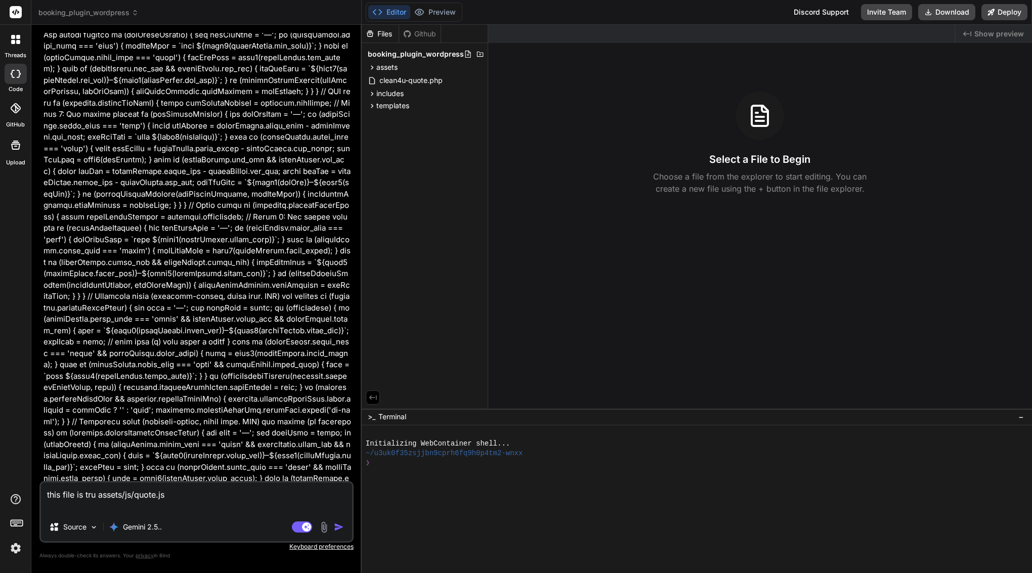
type textarea "this file is trun assets/js/quote.js"
type textarea "x"
type textarea "this file is trunc assets/js/quote.js"
type textarea "x"
type textarea "this file is trunca assets/js/quote.js"
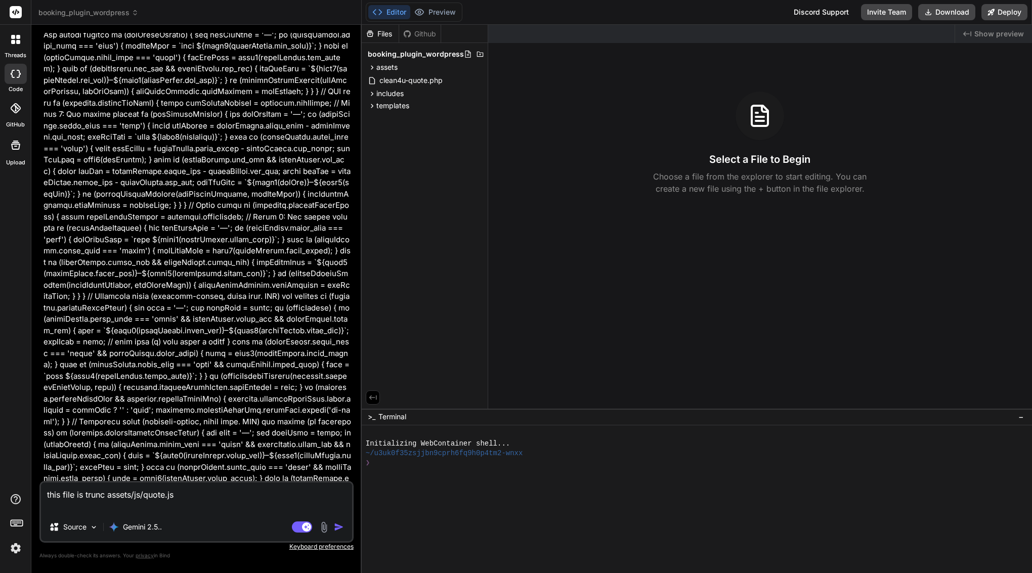
type textarea "x"
type textarea "this file is truncat assets/js/quote.js"
type textarea "x"
type textarea "this file is truncate assets/js/quote.js"
type textarea "x"
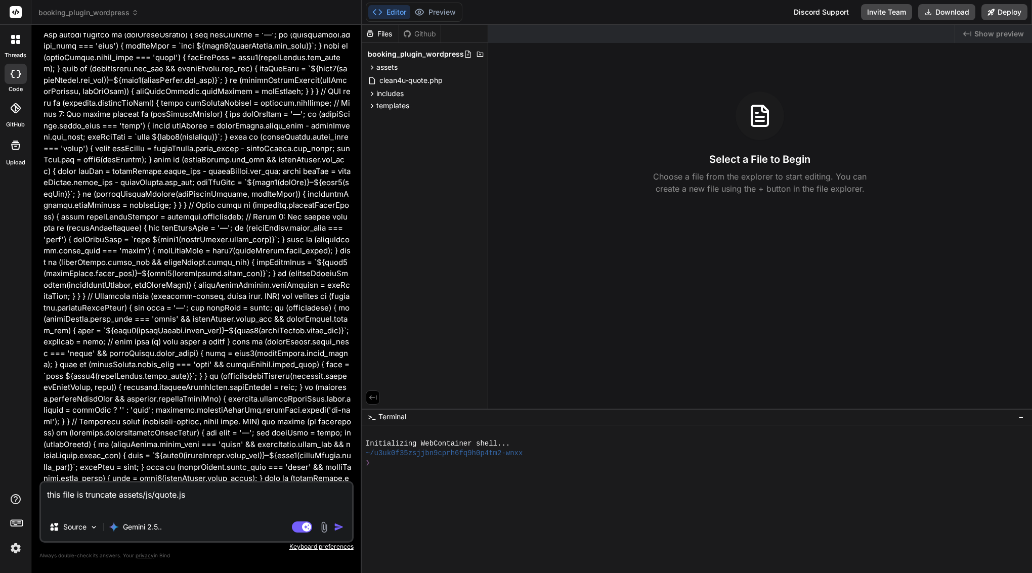
type textarea "this file is truncated assets/js/quote.js"
type textarea "x"
type textarea "this file is truncated assets/js/quote.js"
type textarea "x"
type textarea "this file is truncated - assets/js/quote.js"
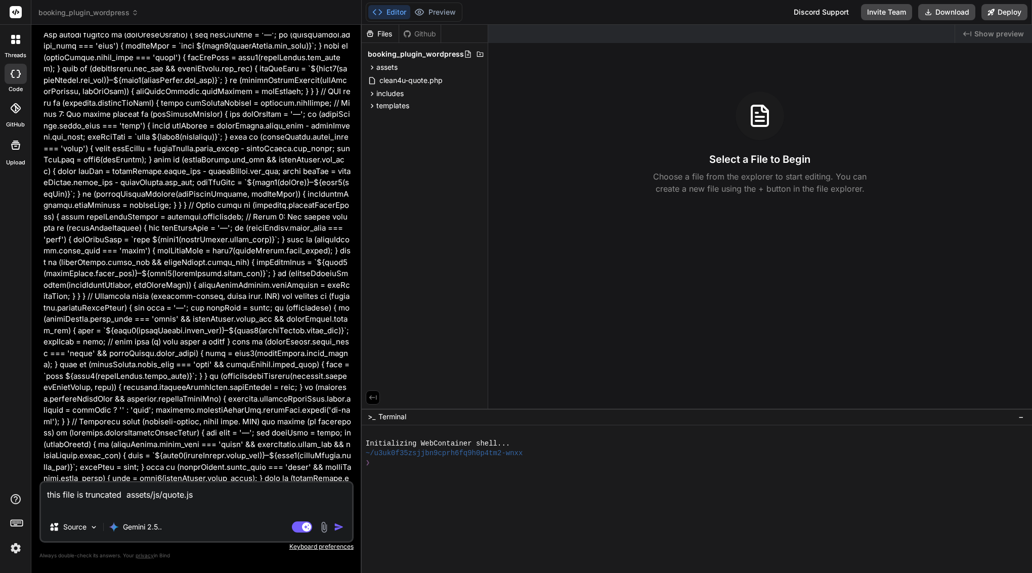
type textarea "x"
type textarea "this file is truncated -- assets/js/quote.js"
type textarea "x"
type textarea "this file is truncated --- assets/js/quote.js"
type textarea "x"
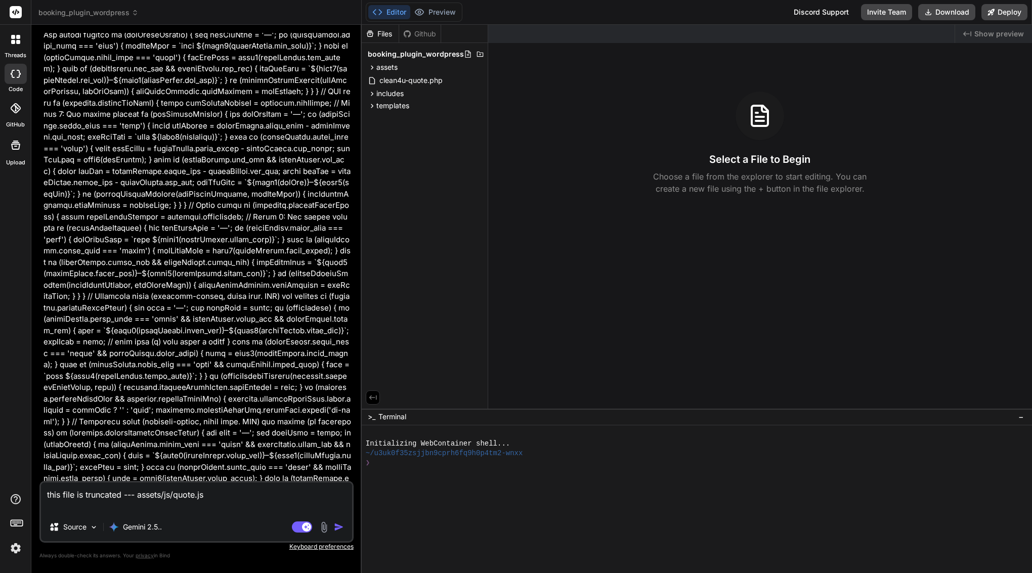
type textarea "this file is truncated ---- assets/js/quote.js"
type textarea "x"
type textarea "this file is truncated ----> assets/js/quote.js"
type textarea "x"
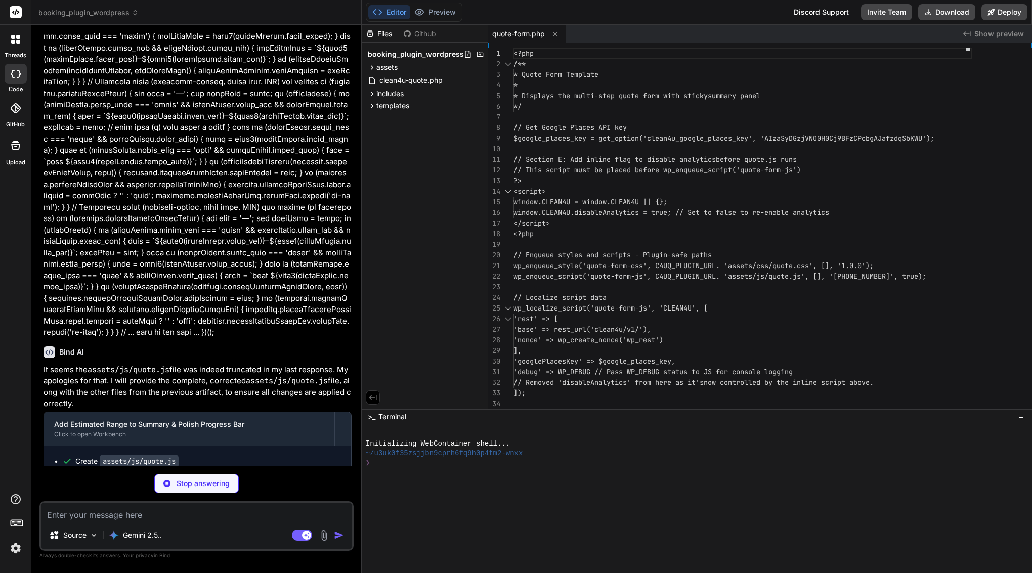
scroll to position [0, 0]
type textarea "x"
type textarea "getFormData: () => formData, getQuoteResult: () => quoteResult, fireEvent: fire…"
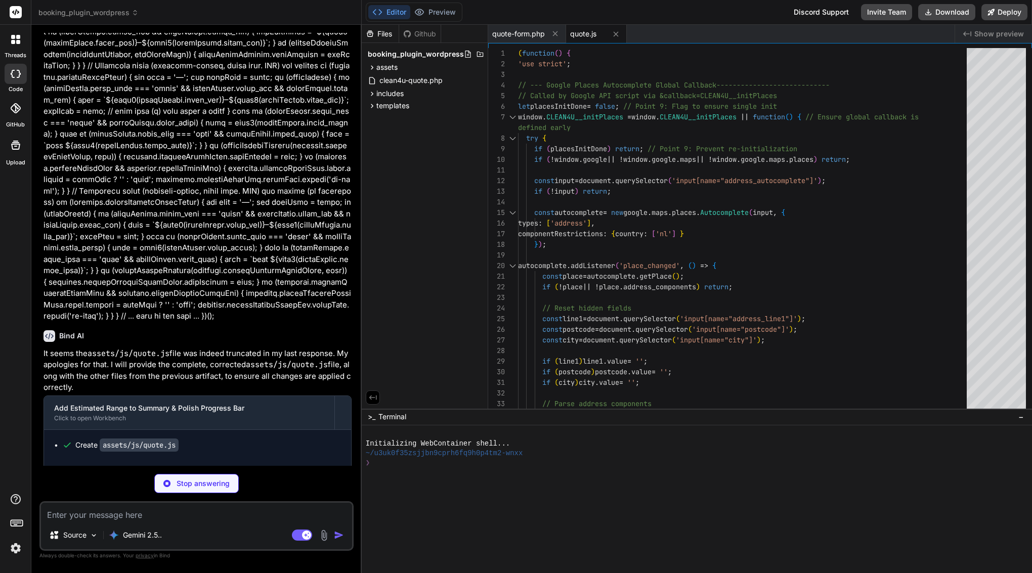
scroll to position [10885, 0]
type textarea "x"
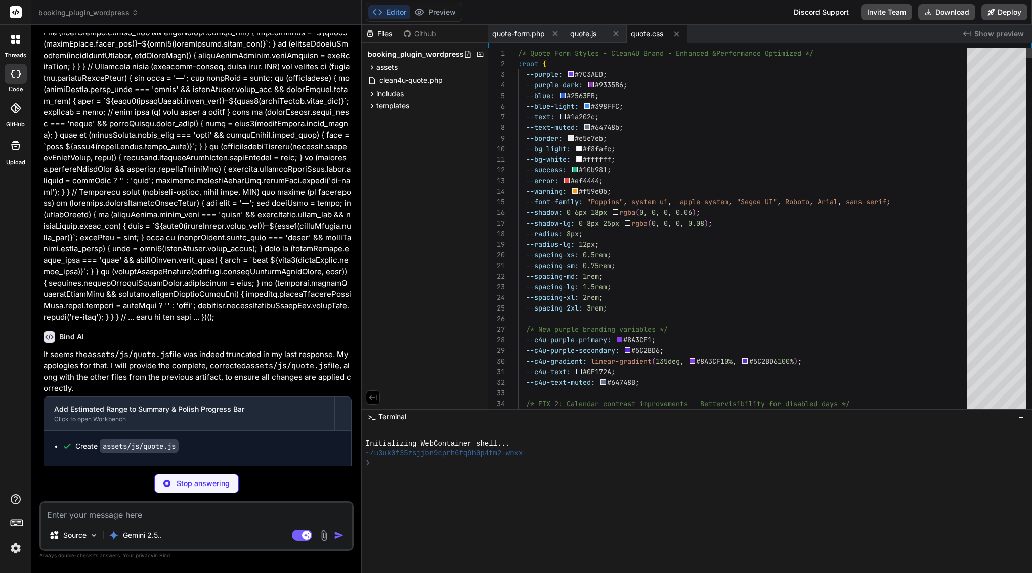
scroll to position [10850, 0]
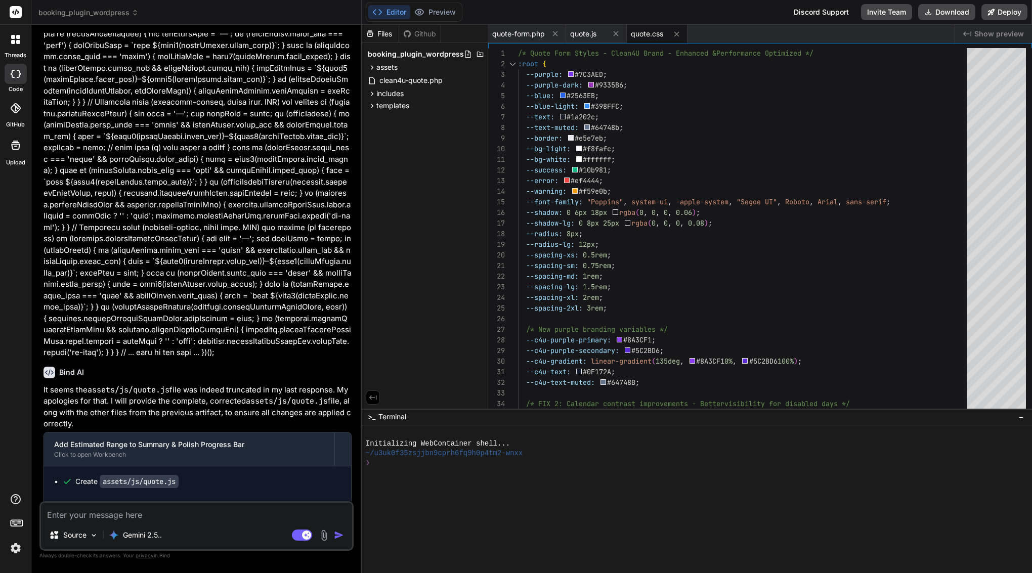
type textarea "x"
click at [534, 36] on span "quote-form.php" at bounding box center [518, 34] width 53 height 10
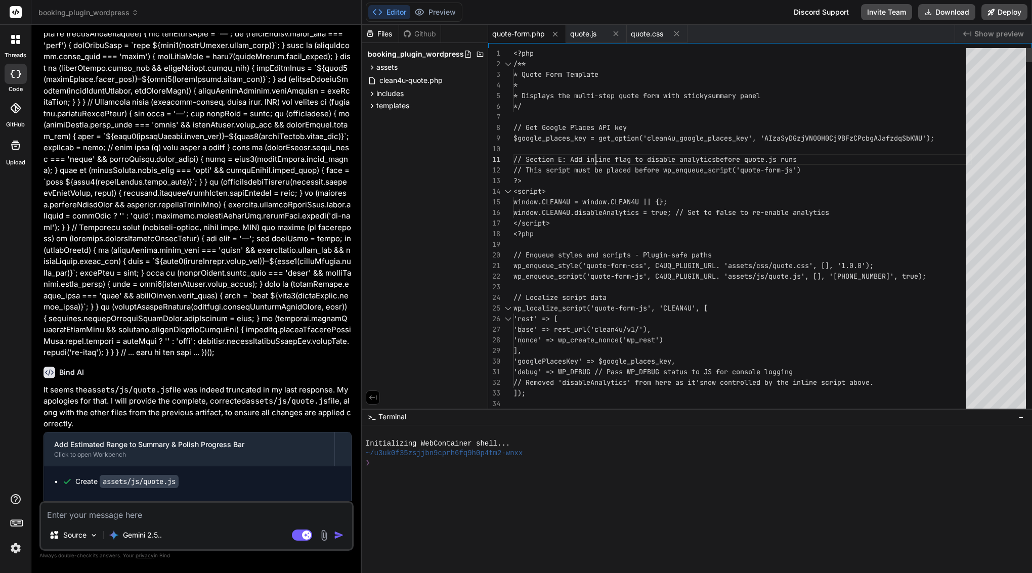
click at [594, 156] on span "// Section E: Add inline flag to disable analytics" at bounding box center [615, 159] width 202 height 9
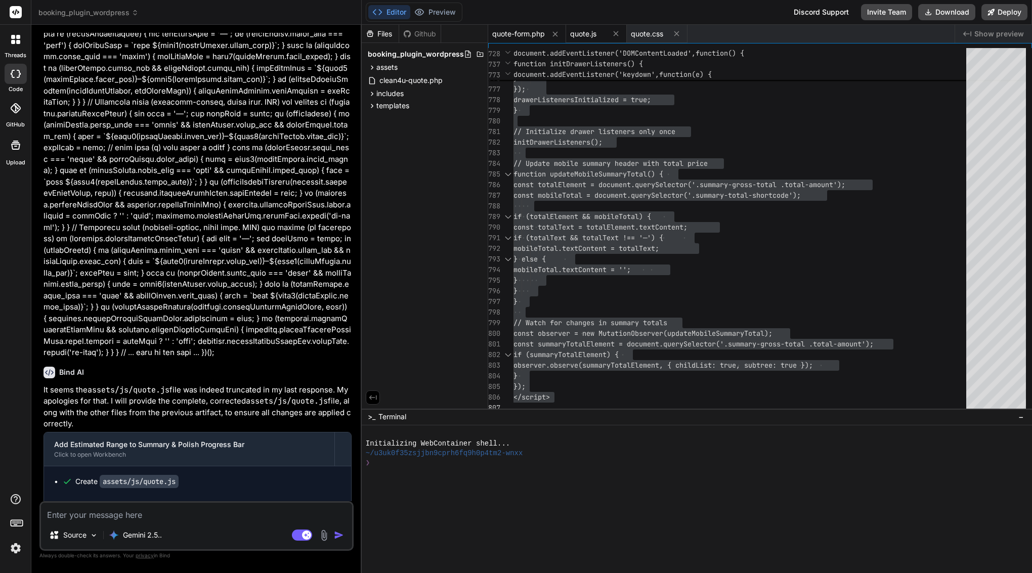
click at [588, 38] on span "quote.js" at bounding box center [583, 34] width 26 height 10
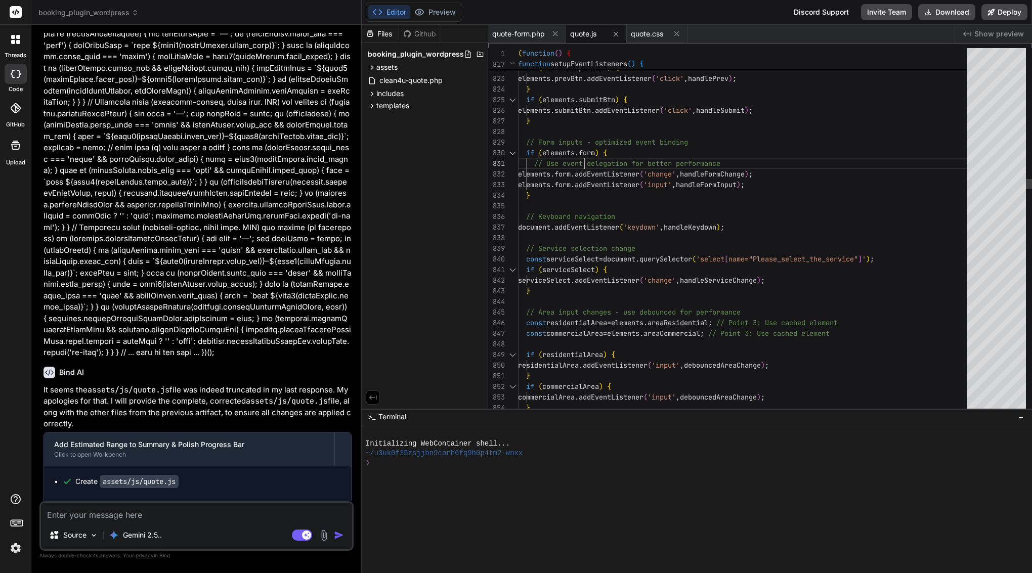
click at [586, 153] on span "form" at bounding box center [587, 152] width 16 height 9
type textarea "(function() { 'use strict'; // --- Google Places Autocomplete Global Callback -…"
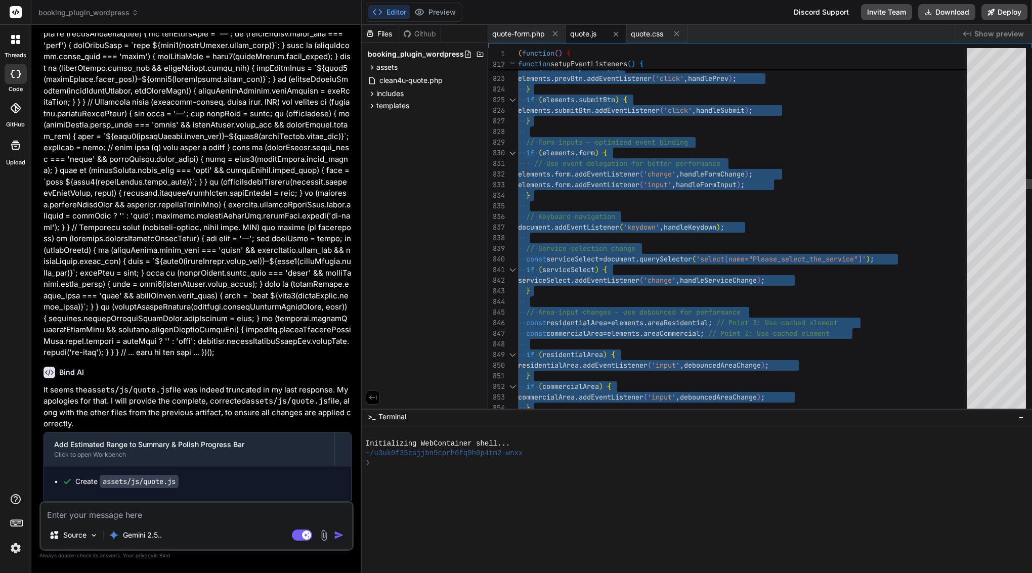
click at [586, 153] on span "form" at bounding box center [587, 152] width 16 height 9
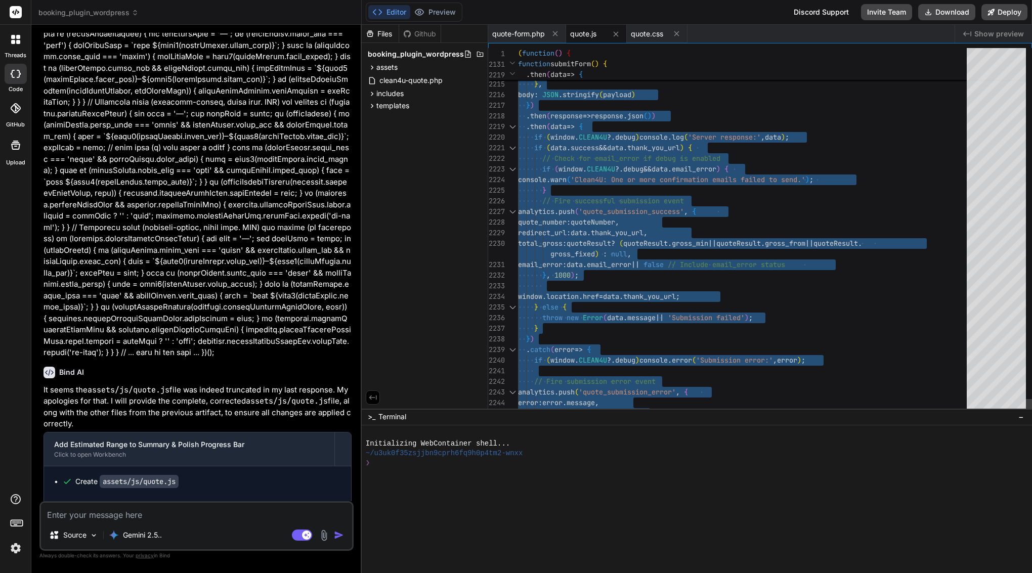
scroll to position [0, 0]
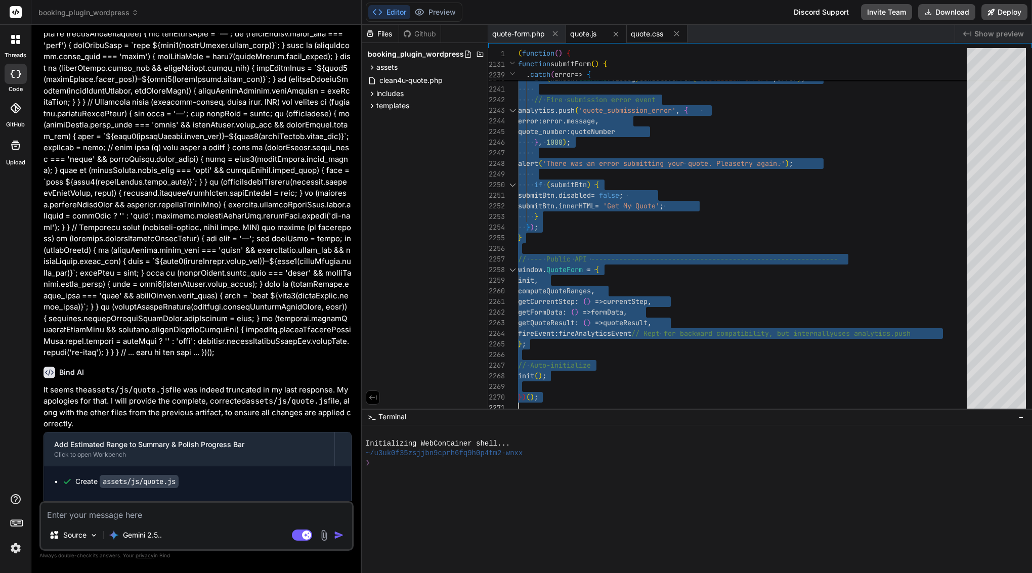
click at [651, 31] on span "quote.css" at bounding box center [647, 34] width 32 height 10
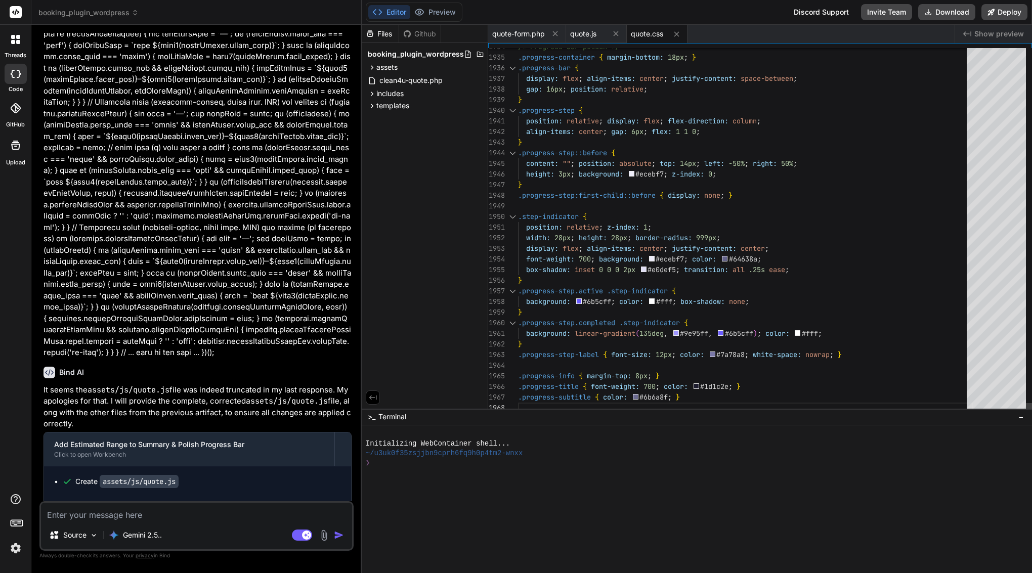
click at [549, 247] on span "display:" at bounding box center [542, 248] width 32 height 9
type textarea "/* Quote Form Styles - Clean4U Brand - Enhanced & Performance Optimized */ :roo…"
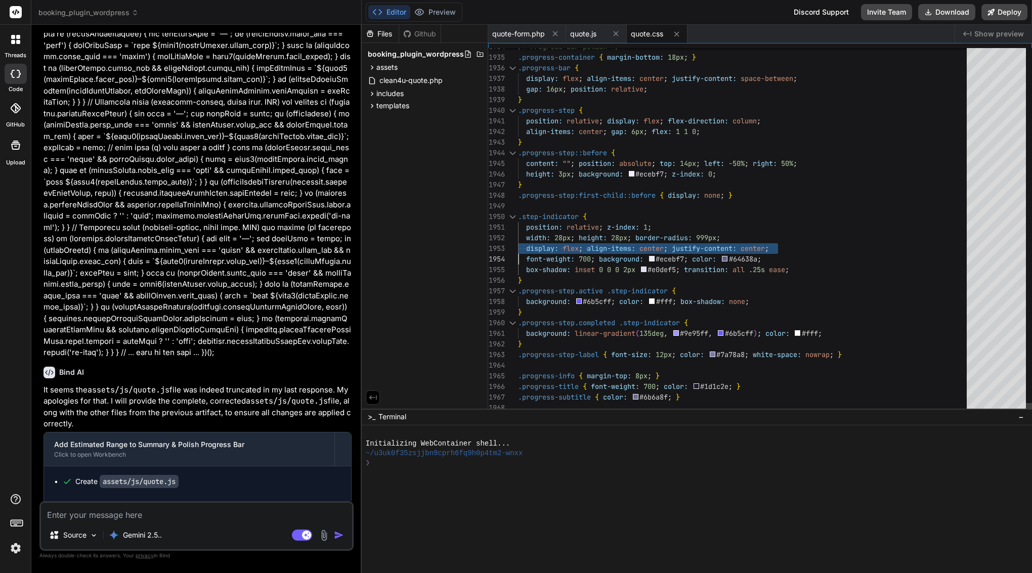
click at [549, 247] on span "display:" at bounding box center [542, 248] width 32 height 9
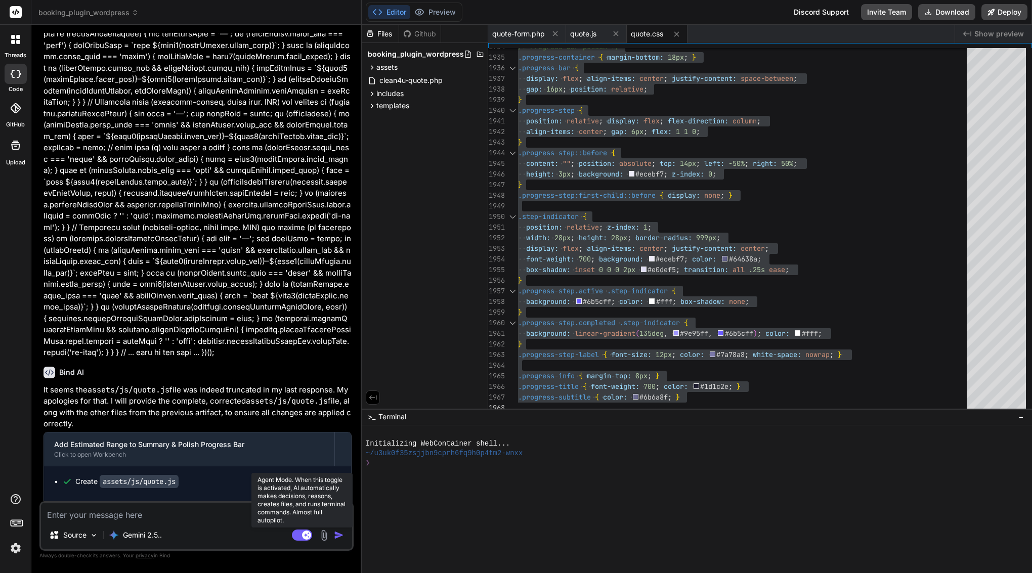
click at [304, 530] on rect at bounding box center [302, 535] width 20 height 11
type textarea "x"
click at [253, 529] on div "Source" at bounding box center [196, 537] width 311 height 24
click at [257, 515] on textarea at bounding box center [196, 512] width 311 height 18
paste textarea "loremip—dolo SIT ametcon adipisci eli seddoeiu temp (.incidid-utlab* etd magnaa…"
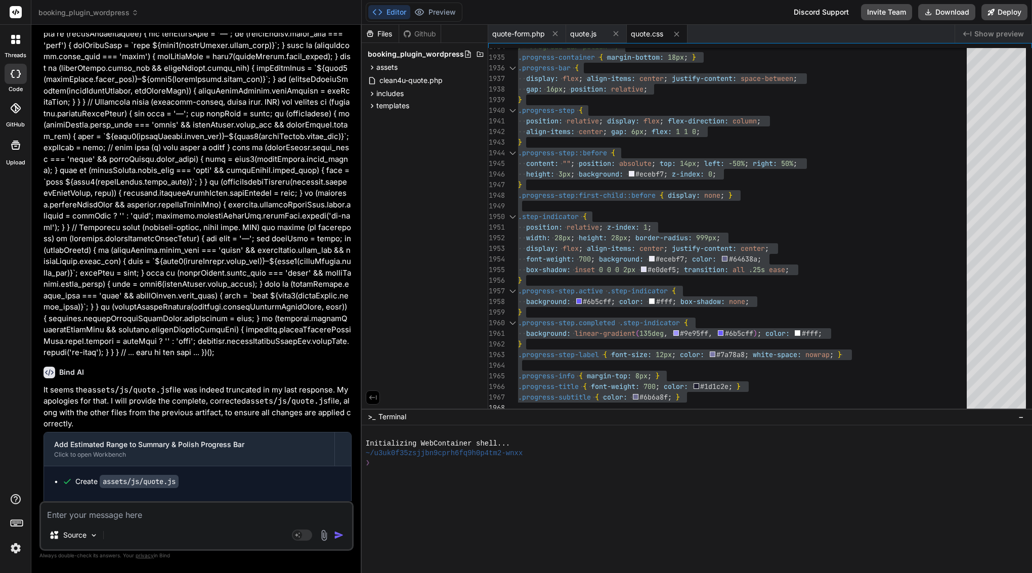
type textarea "loremip—dolo SIT ametcon adipisci eli seddoeiu temp (.incidid-utlab* etd magnaa…"
type textarea "x"
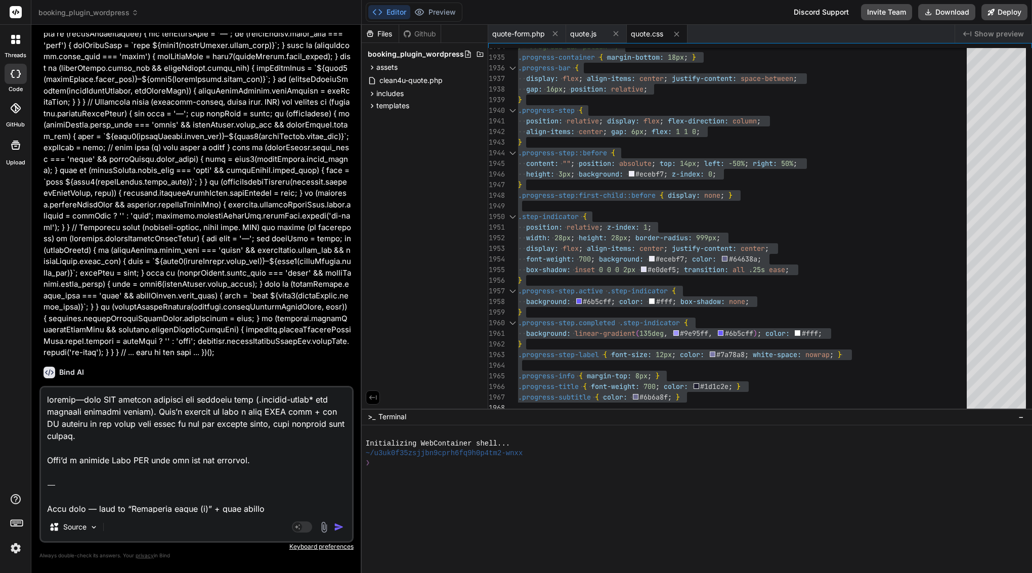
scroll to position [1933, 0]
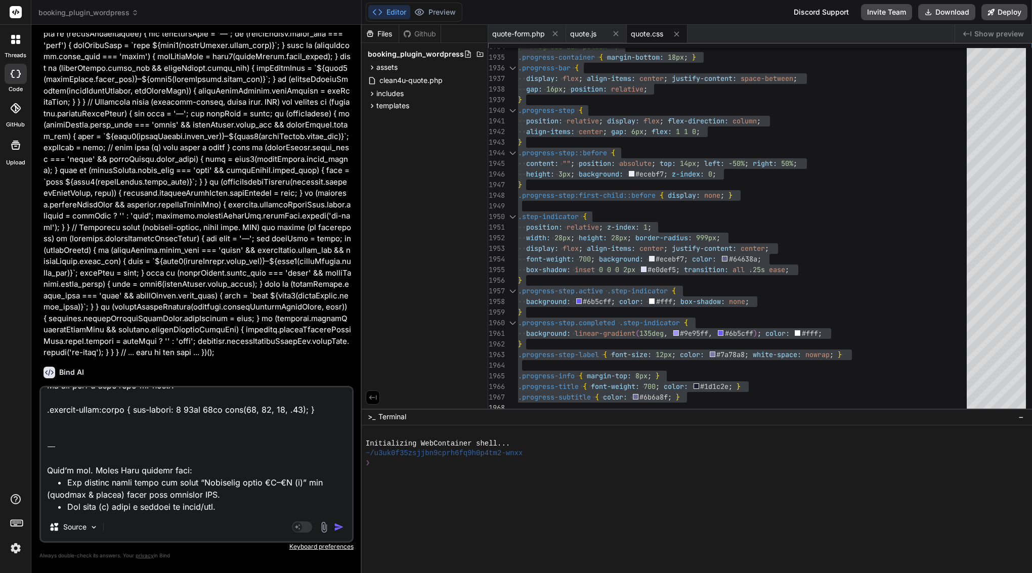
drag, startPoint x: 264, startPoint y: 505, endPoint x: 69, endPoint y: 408, distance: 217.9
click at [69, 408] on textarea at bounding box center [196, 450] width 311 height 125
type textarea "loremip—dolo SIT ametcon adipisci eli seddoeiu temp (.incidid-utlab* etd magnaa…"
type textarea "x"
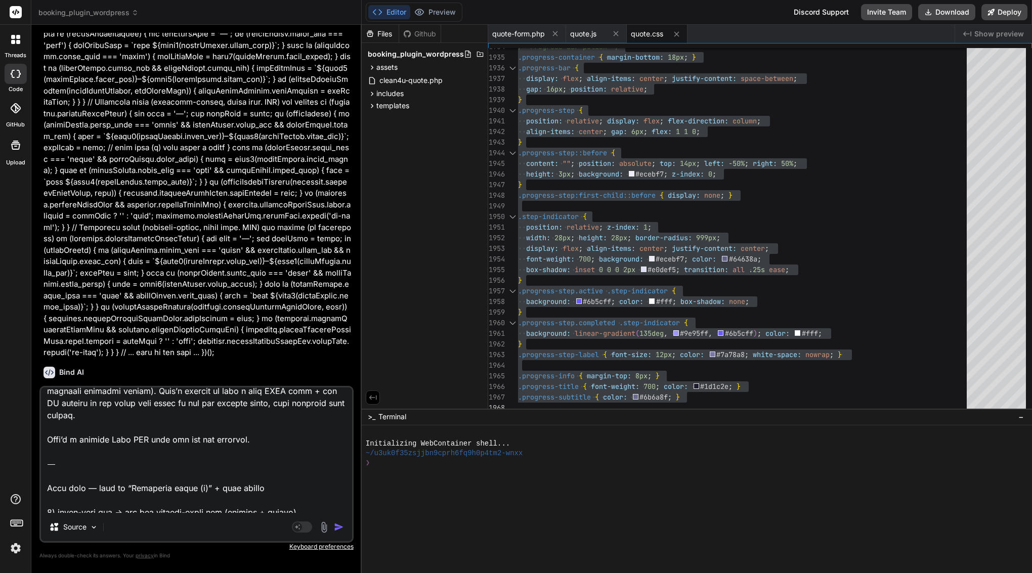
scroll to position [0, 0]
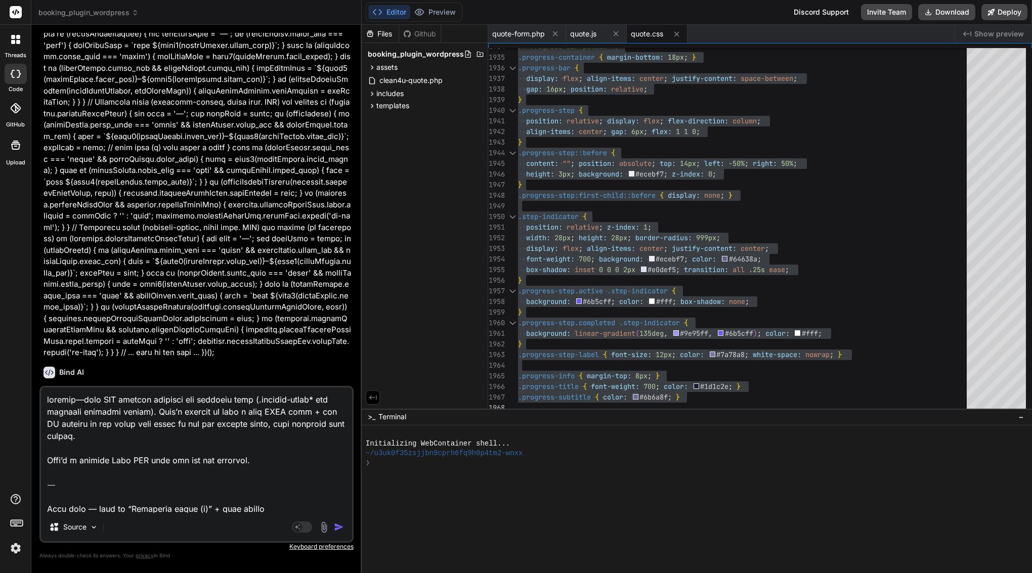
drag, startPoint x: 47, startPoint y: 412, endPoint x: 41, endPoint y: 299, distance: 113.5
click at [41, 299] on div "You Bind AI Of course. I have analyzed assets/js/quote.js and can report the ex…" at bounding box center [196, 303] width 314 height 540
type textarea "Lore ipsu — dolo si “Ametconse adipi (e)” + sedd eiusmo 3) tempo-inci.utl → etd…"
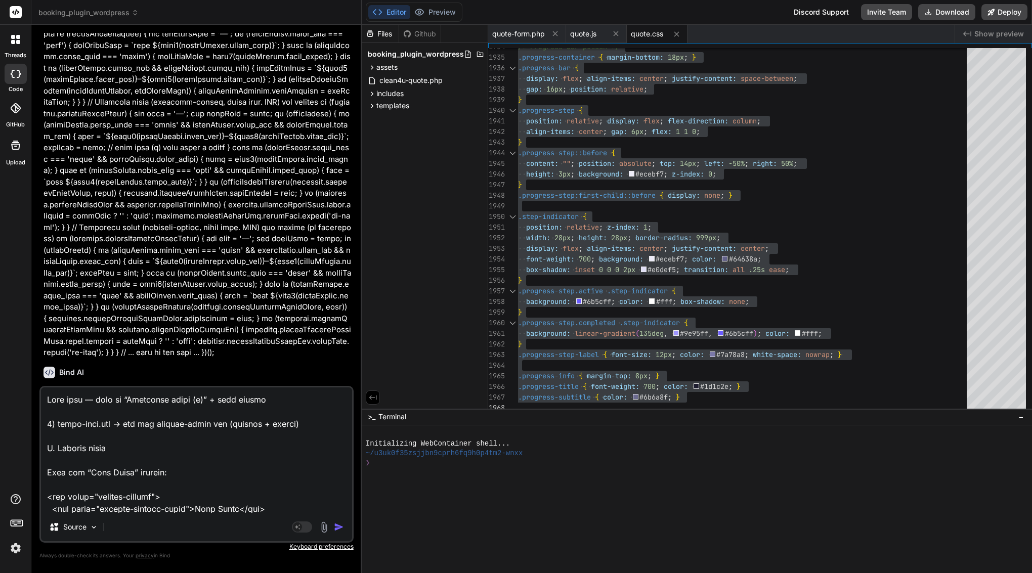
type textarea "x"
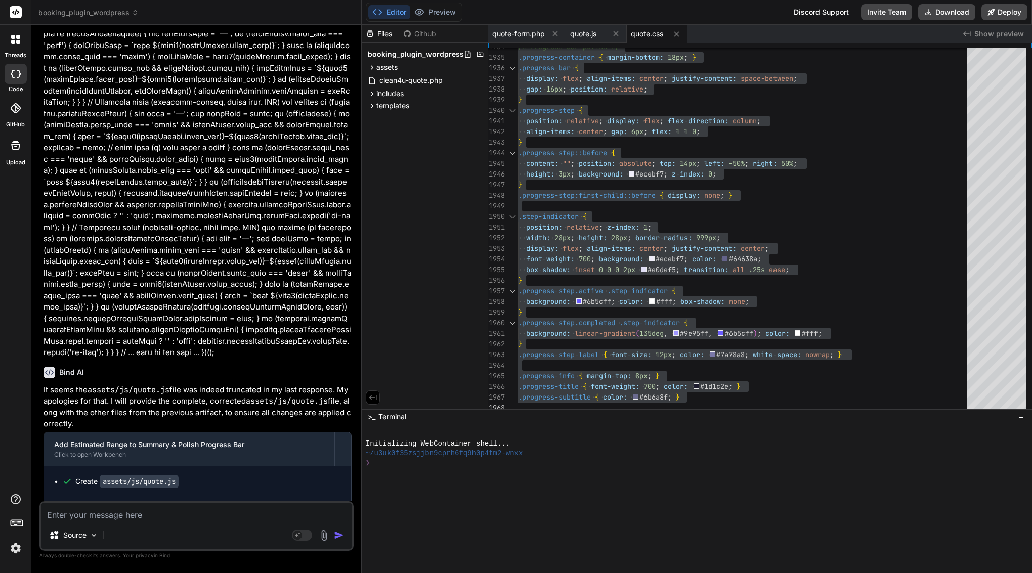
scroll to position [11319, 0]
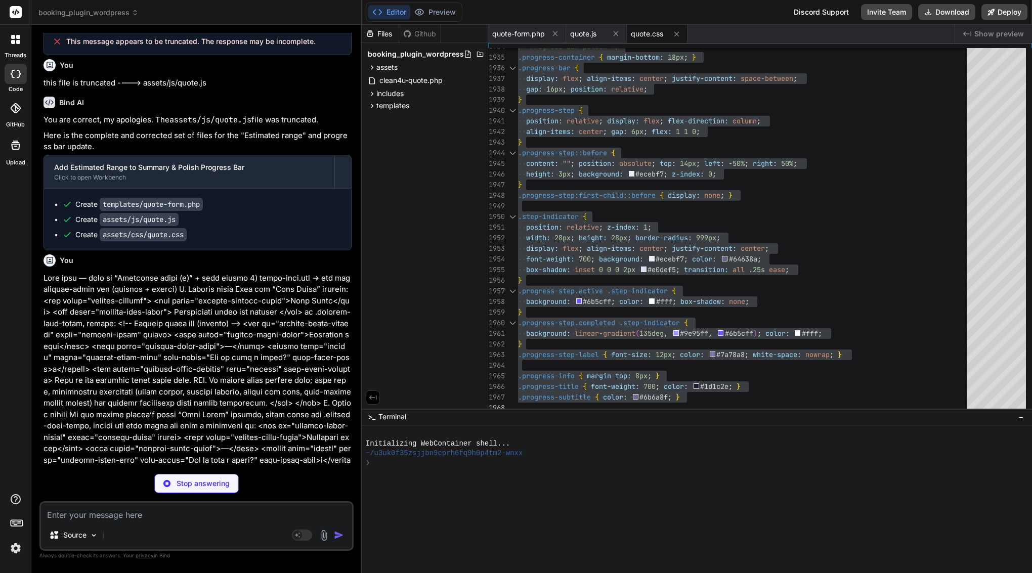
type textarea "x"
type textarea "}); </script>"
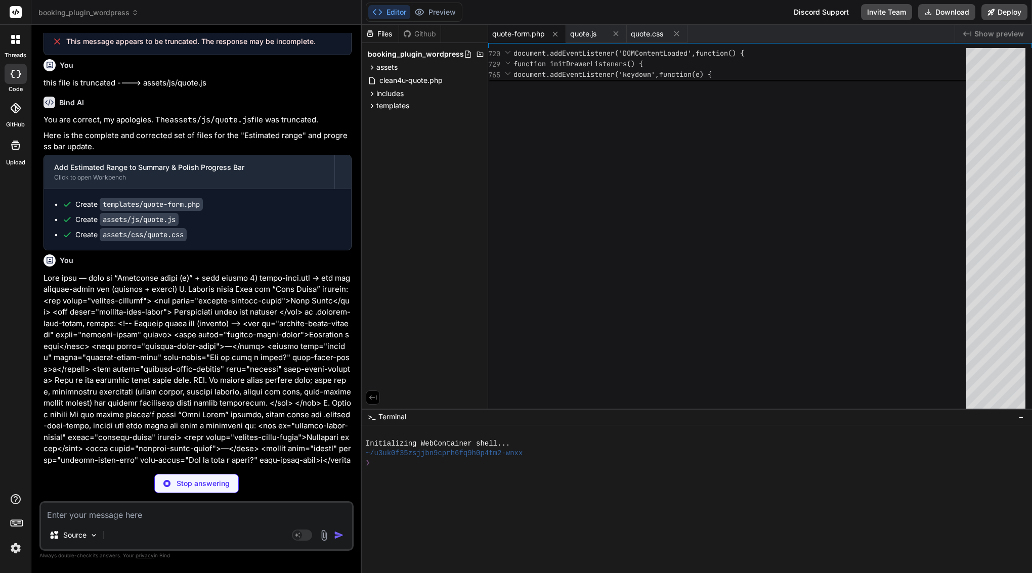
type textarea "x"
type textarea "getQuoteResult: () => quoteResult, fireEvent: fireAnalyticsEvent // Kept for ba…"
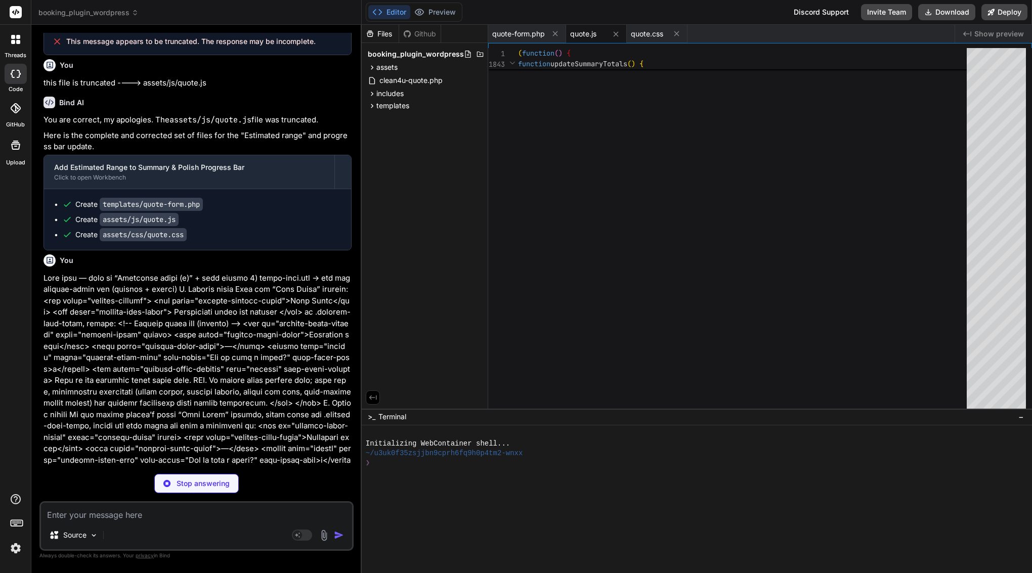
type textarea "x"
type textarea ".progress-title { font-weight: 700; color: #1d1c2e; } .progress-subtitle { colo…"
type textarea "x"
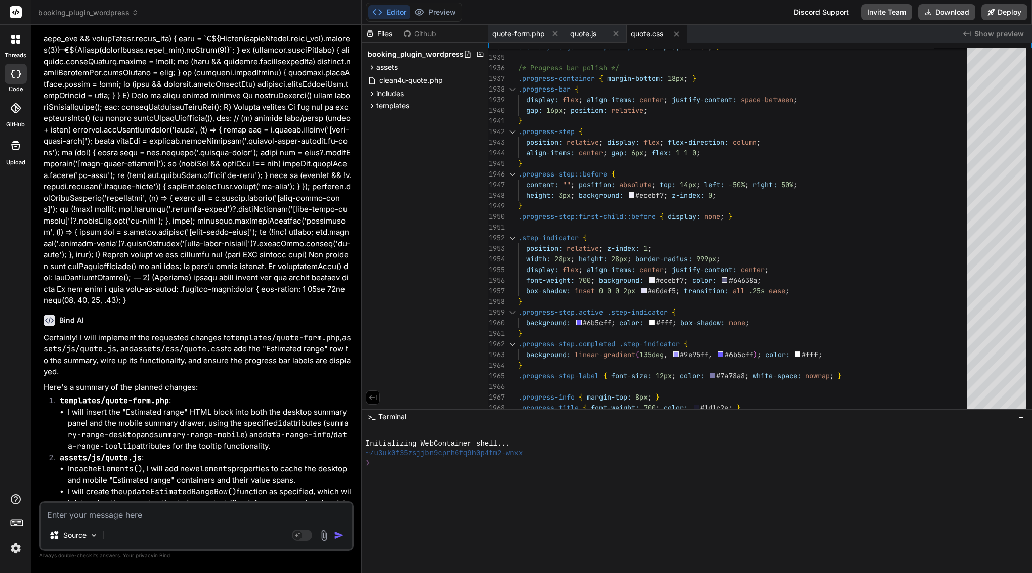
scroll to position [11934, 0]
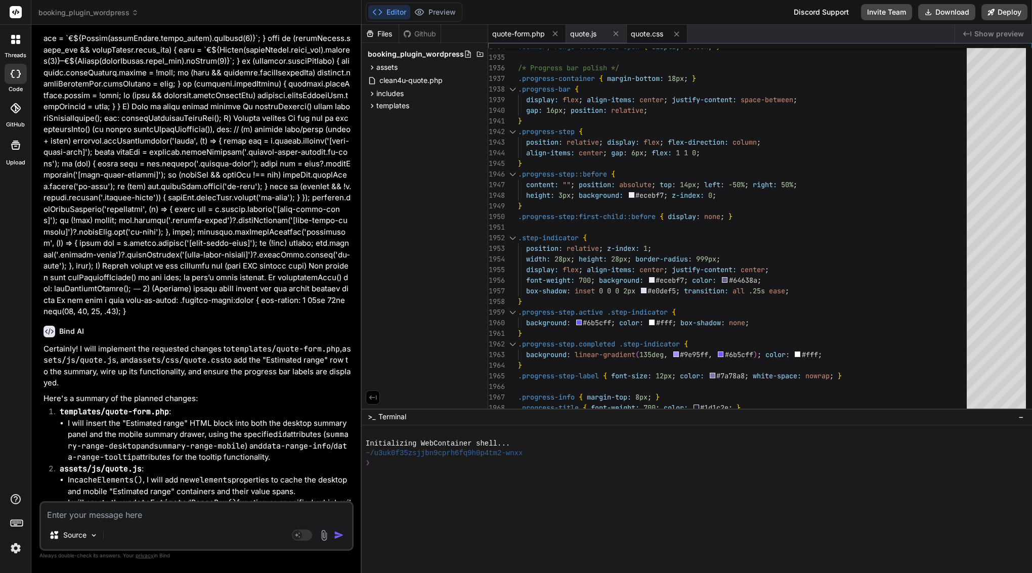
click at [522, 38] on span "quote-form.php" at bounding box center [518, 34] width 53 height 10
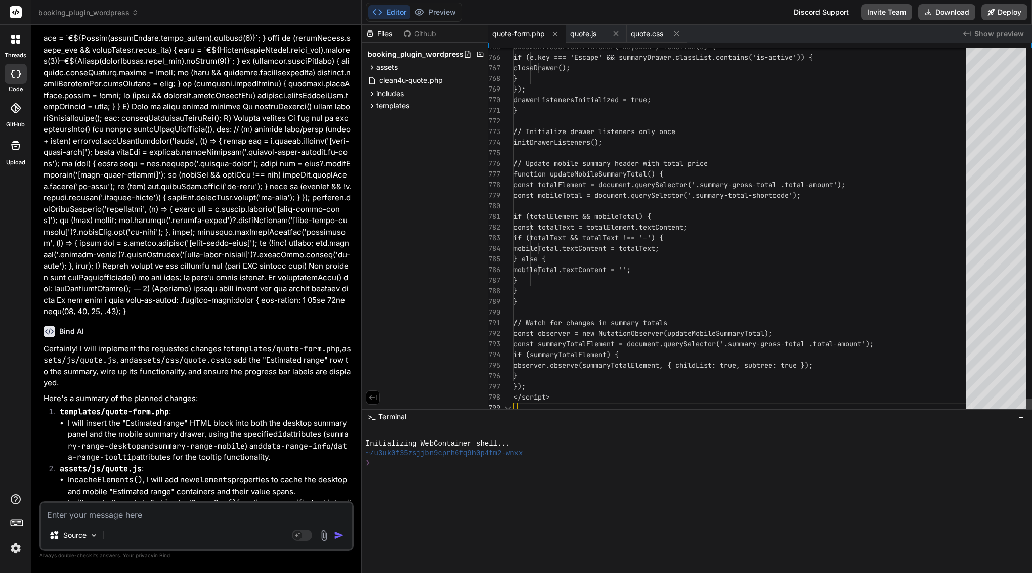
scroll to position [21, 0]
click at [604, 189] on span "const totalElement = document.querySelector('. summary-gross-total .total-amoun…" at bounding box center [680, 185] width 332 height 11
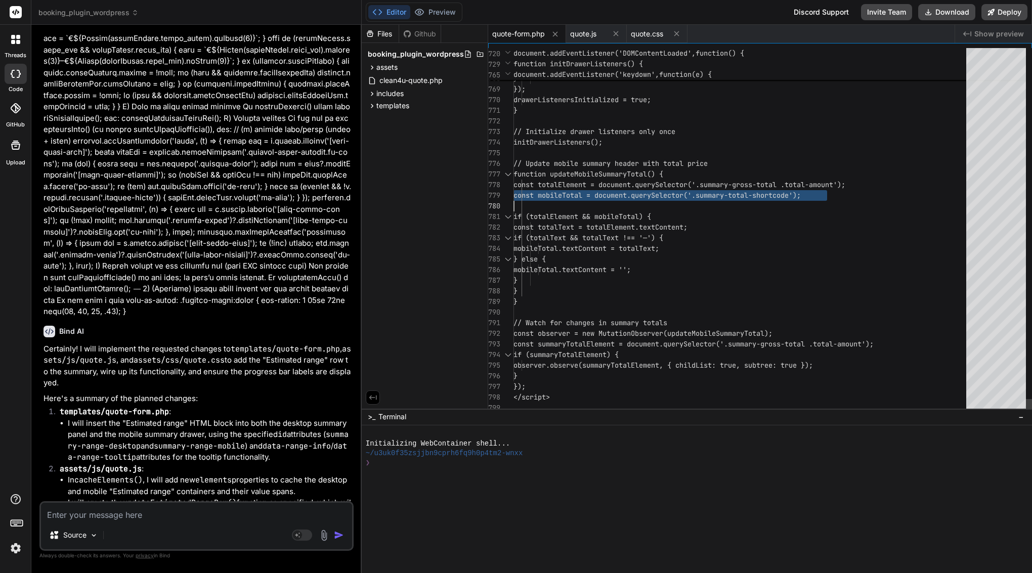
click at [604, 189] on span "const totalElement = document.querySelector('. summary-gross-total .total-amoun…" at bounding box center [680, 185] width 332 height 11
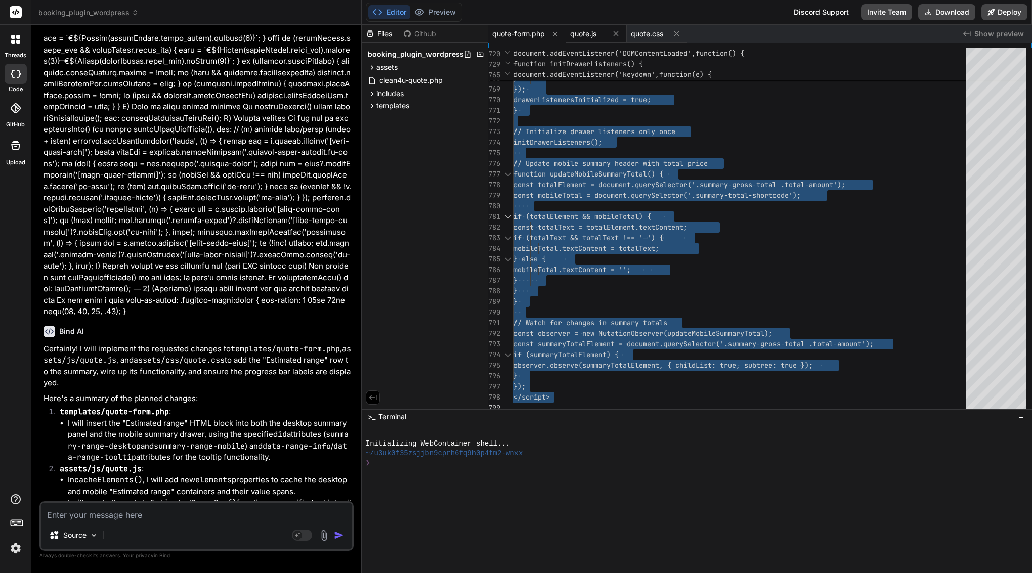
click at [587, 39] on div "quote.js" at bounding box center [596, 34] width 61 height 18
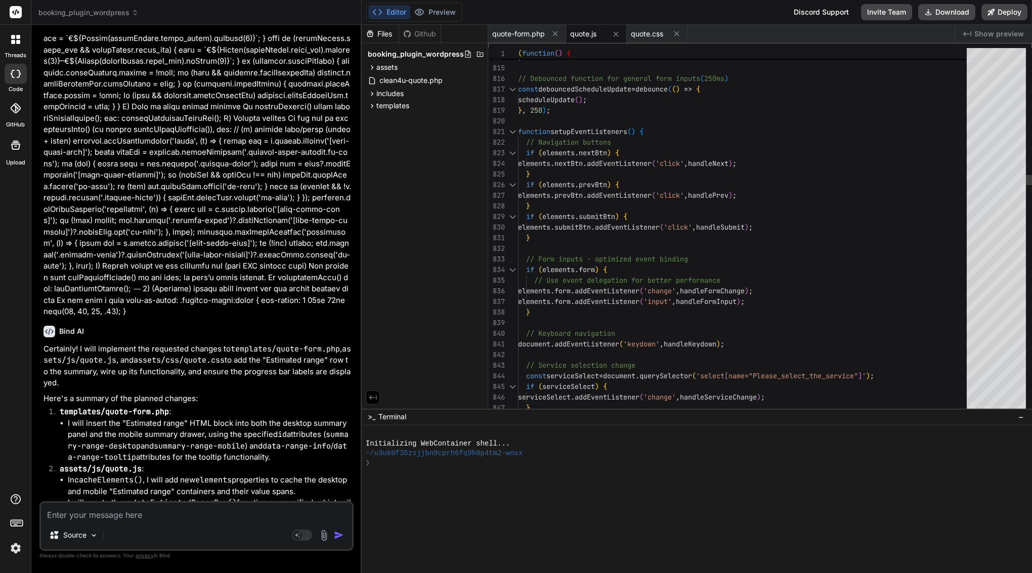
click at [583, 101] on span ")" at bounding box center [581, 99] width 4 height 9
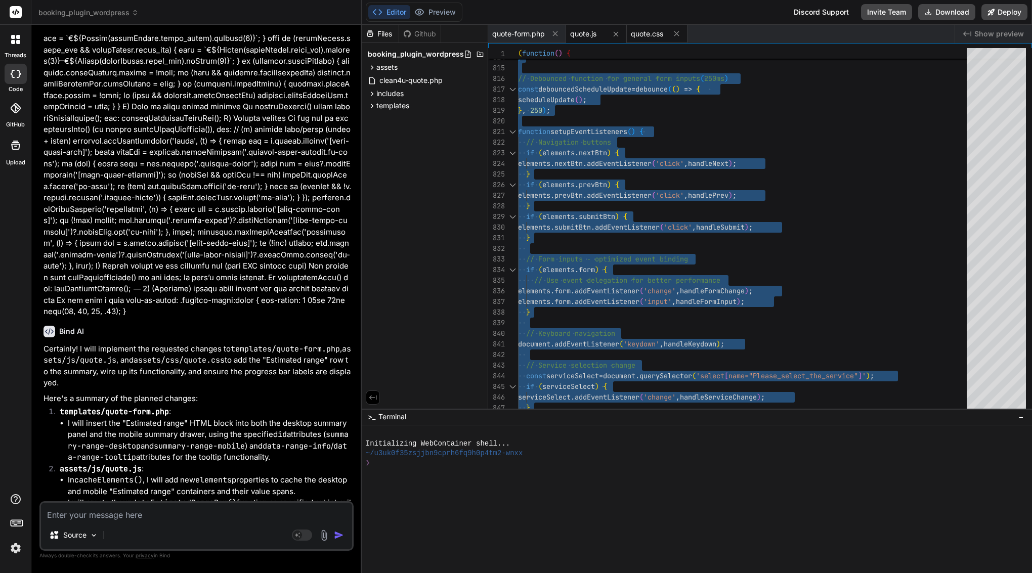
click at [647, 29] on span "quote.css" at bounding box center [647, 34] width 32 height 10
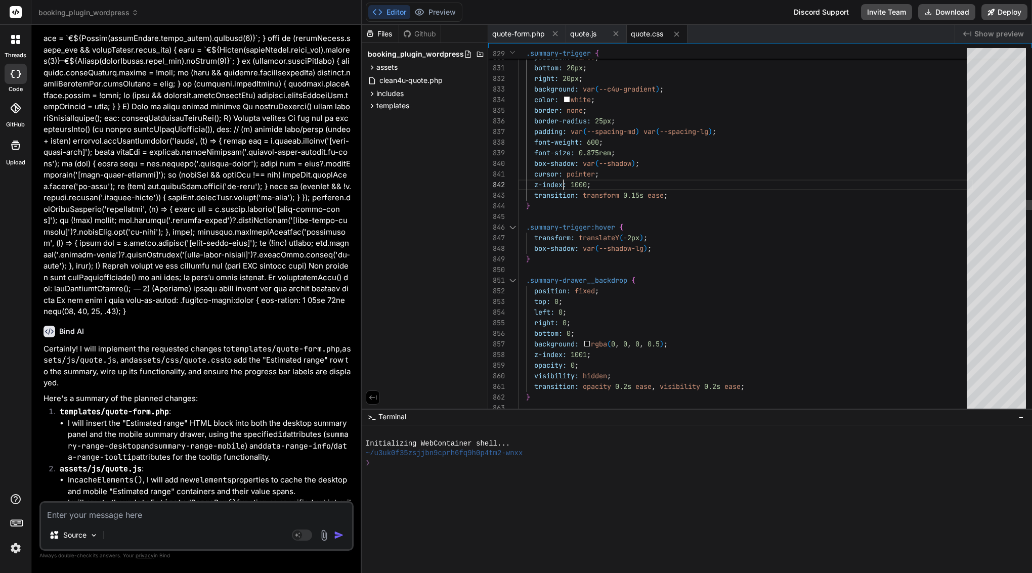
click at [562, 181] on span "z-index:" at bounding box center [550, 184] width 32 height 9
type textarea "/* Quote Form Styles - Clean4U Brand - Enhanced & Performance Optimized */ :roo…"
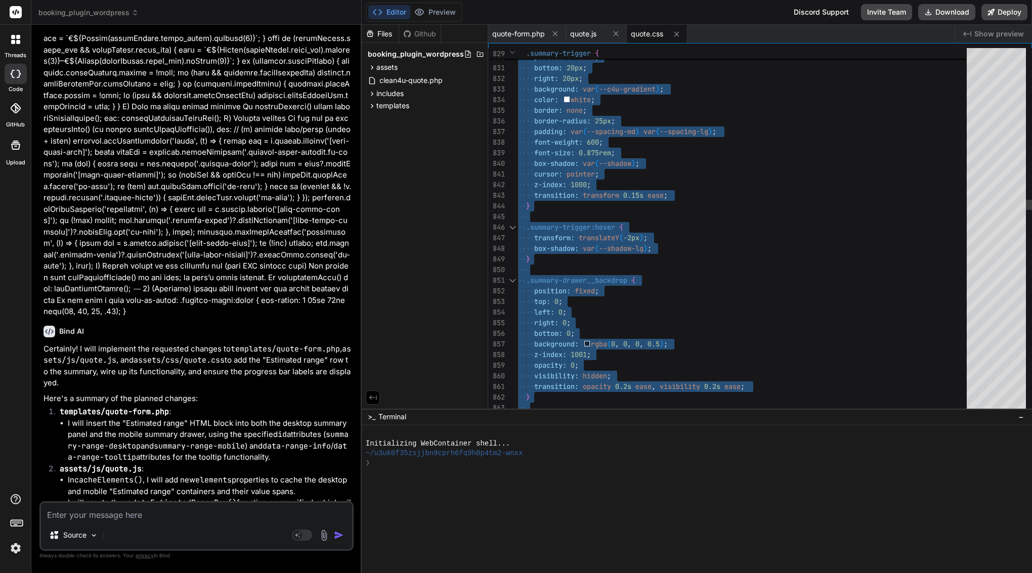
click at [562, 181] on span "z-index:" at bounding box center [550, 184] width 32 height 9
